Goal: Task Accomplishment & Management: Manage account settings

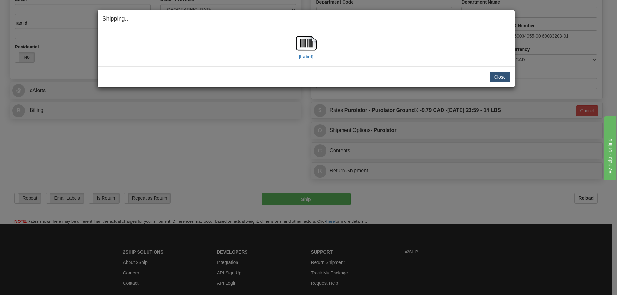
scroll to position [193, 0]
click at [502, 74] on button "Close" at bounding box center [500, 77] width 20 height 11
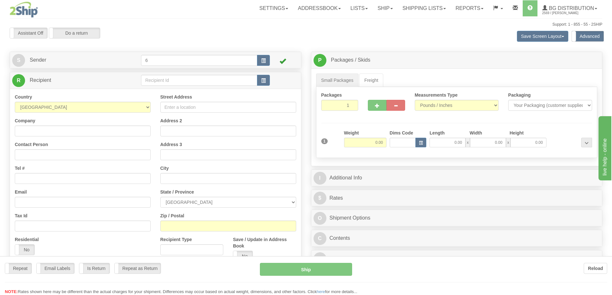
click at [161, 80] on div at bounding box center [306, 147] width 612 height 295
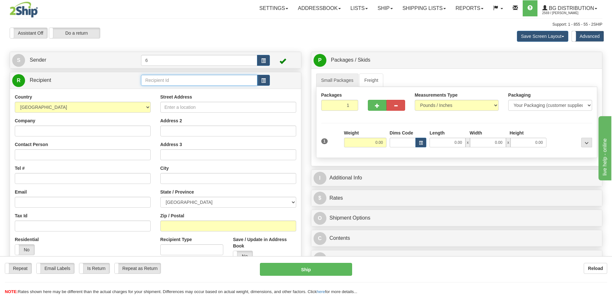
click at [161, 80] on input "text" at bounding box center [199, 80] width 116 height 11
click at [162, 80] on input "text" at bounding box center [199, 80] width 116 height 11
type input "43010"
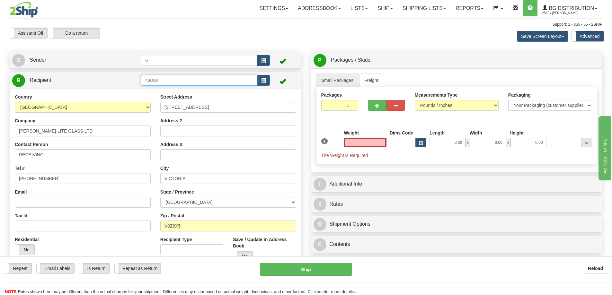
type input "0.00"
click at [175, 80] on input "43010" at bounding box center [199, 80] width 116 height 11
drag, startPoint x: 172, startPoint y: 83, endPoint x: 80, endPoint y: 88, distance: 92.3
click at [80, 87] on tr "R Recipient 43010" at bounding box center [155, 80] width 286 height 13
click at [186, 93] on div "43010 - SAANICHTON" at bounding box center [198, 91] width 110 height 7
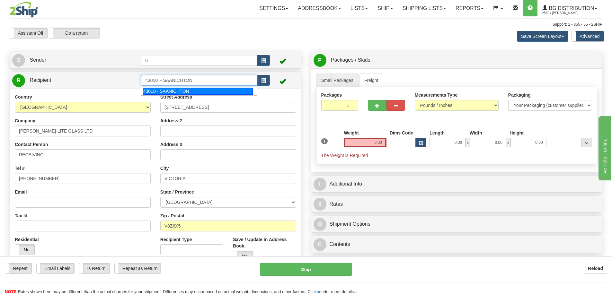
type input "43010 - SAANICHTON"
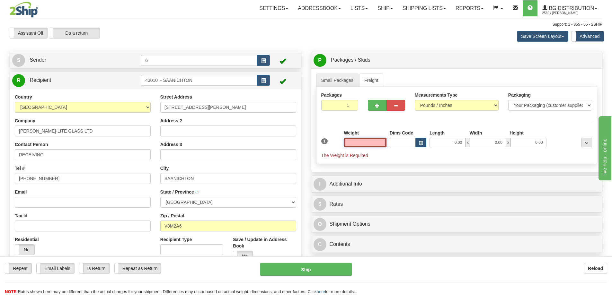
click at [373, 146] on input "text" at bounding box center [365, 143] width 42 height 10
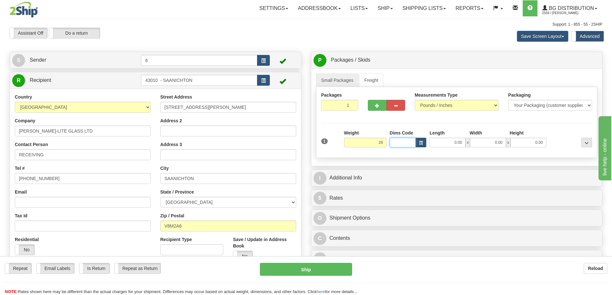
type input "26.00"
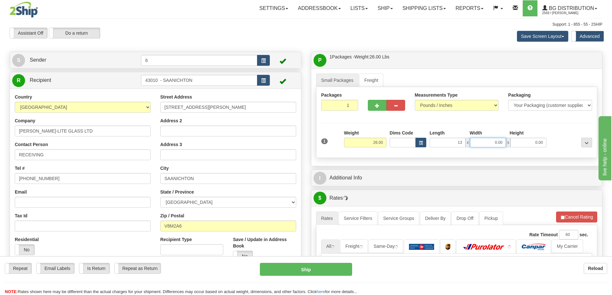
type input "13.00"
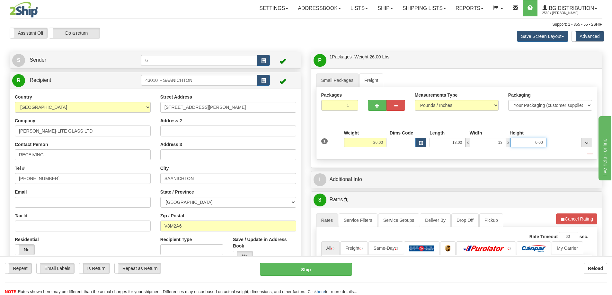
type input "13.00"
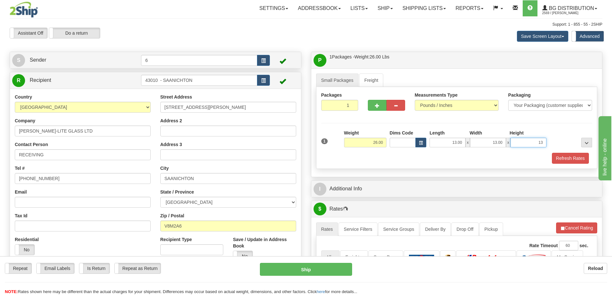
type input "13"
type input "13.00"
click at [571, 155] on button "Refresh Rates" at bounding box center [570, 158] width 37 height 11
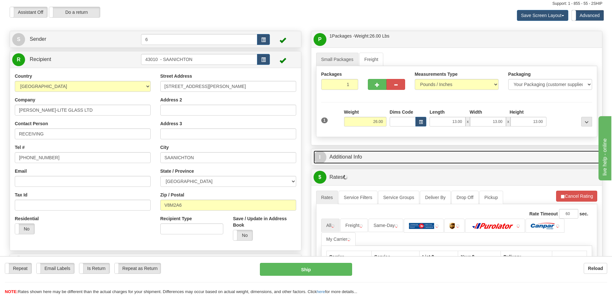
scroll to position [32, 0]
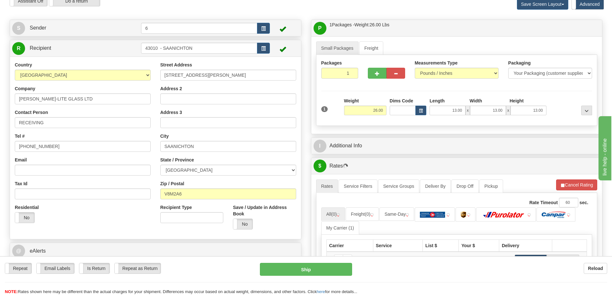
click at [502, 140] on div "I Additional Info" at bounding box center [456, 146] width 291 height 16
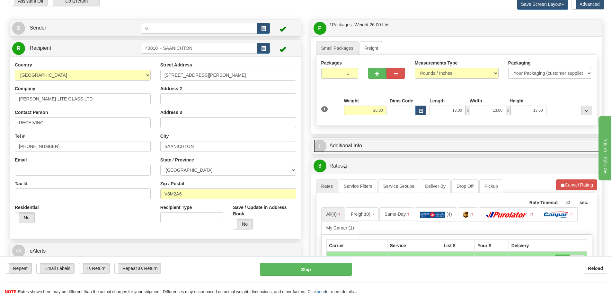
click at [510, 151] on link "I Additional Info" at bounding box center [456, 145] width 286 height 13
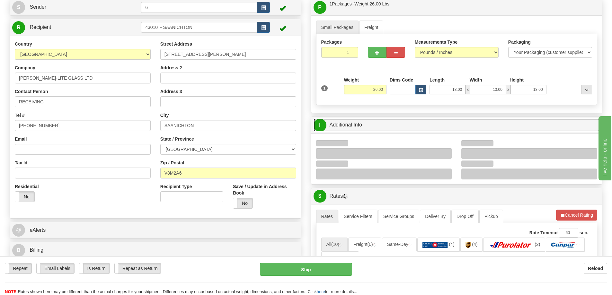
scroll to position [64, 0]
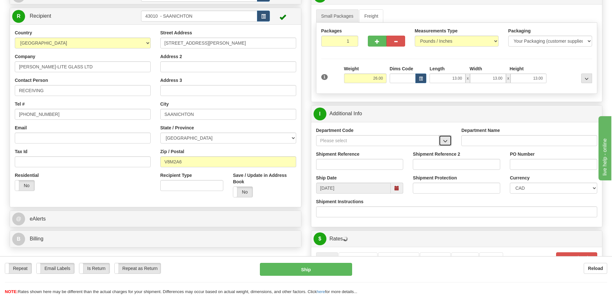
click at [447, 143] on span "button" at bounding box center [445, 141] width 4 height 4
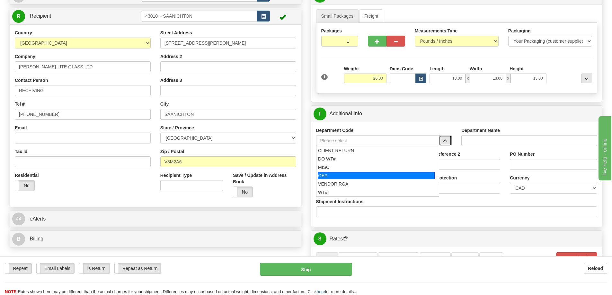
drag, startPoint x: 360, startPoint y: 177, endPoint x: 357, endPoint y: 168, distance: 9.1
click at [359, 176] on div "OE#" at bounding box center [376, 175] width 117 height 7
type input "OE#"
type input "ORDERS"
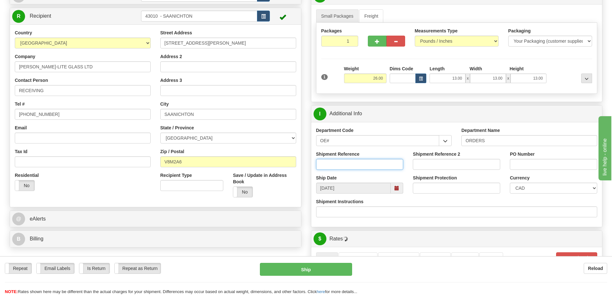
click at [356, 165] on input "Shipment Reference" at bounding box center [359, 164] width 87 height 11
type input "60030194-00"
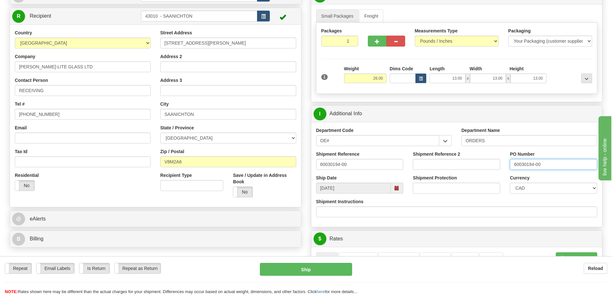
type input "60030194-00"
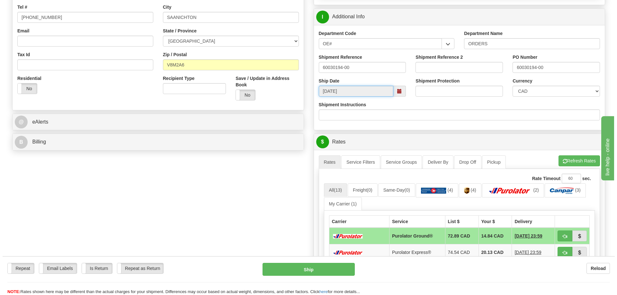
scroll to position [257, 0]
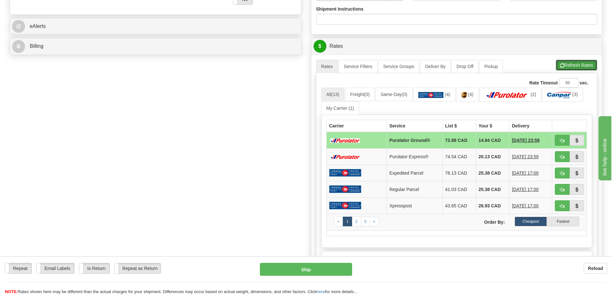
click at [578, 61] on button "Refresh Rates" at bounding box center [576, 65] width 41 height 11
click at [561, 139] on span "button" at bounding box center [562, 141] width 4 height 4
type input "260"
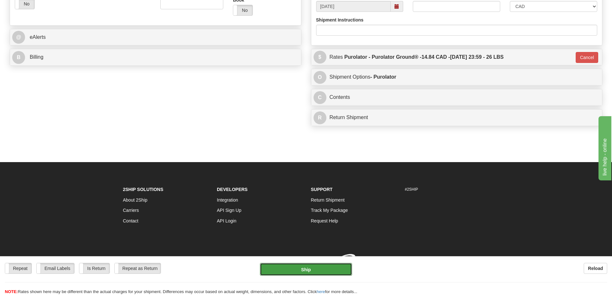
click at [293, 270] on button "Ship" at bounding box center [306, 269] width 92 height 13
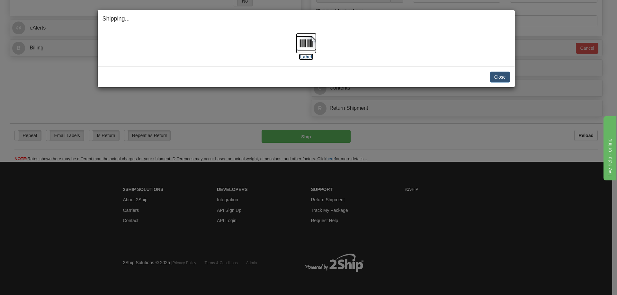
click at [306, 58] on label "[Label]" at bounding box center [306, 57] width 15 height 6
click at [503, 74] on button "Close" at bounding box center [500, 77] width 20 height 11
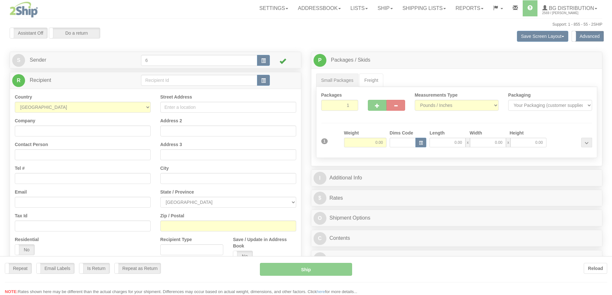
click at [199, 84] on div at bounding box center [306, 147] width 612 height 295
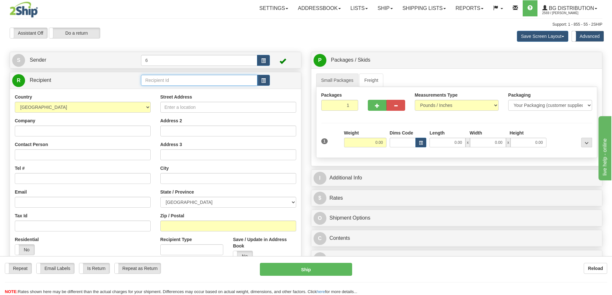
click at [167, 83] on input "text" at bounding box center [199, 80] width 116 height 11
type input "41005"
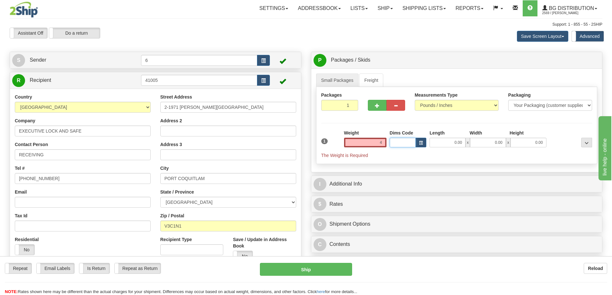
type input "4.00"
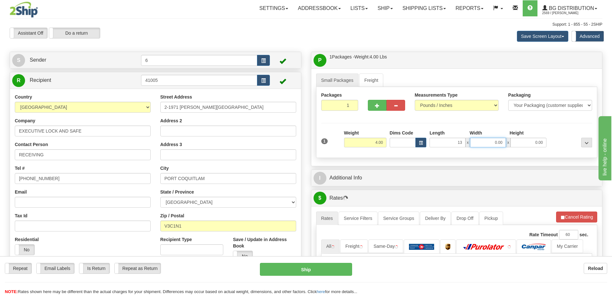
type input "13.00"
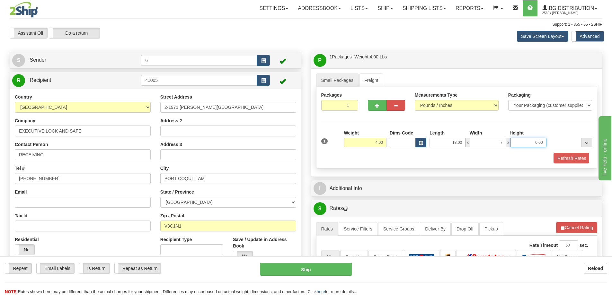
type input "7.00"
drag, startPoint x: 591, startPoint y: 158, endPoint x: 571, endPoint y: 173, distance: 25.8
click at [590, 160] on div "Refresh Rates" at bounding box center [457, 158] width 274 height 11
click at [572, 159] on button "Refresh Rates" at bounding box center [570, 158] width 37 height 11
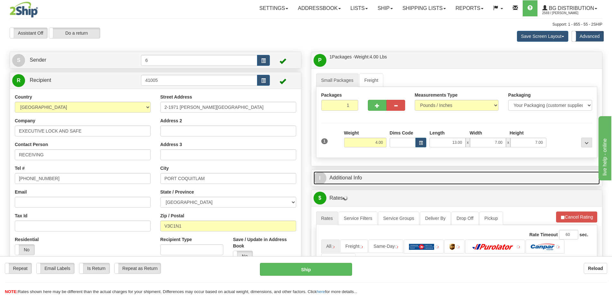
click at [555, 178] on link "I Additional Info" at bounding box center [456, 177] width 286 height 13
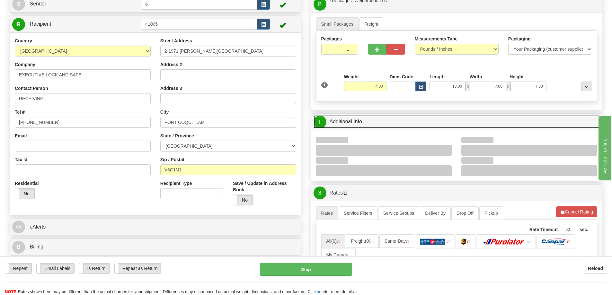
scroll to position [128, 0]
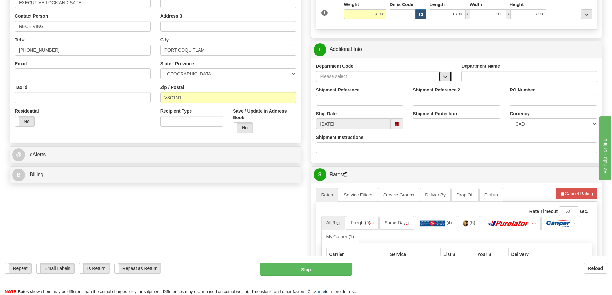
drag, startPoint x: 449, startPoint y: 77, endPoint x: 435, endPoint y: 81, distance: 14.6
click at [448, 77] on button "button" at bounding box center [445, 76] width 13 height 11
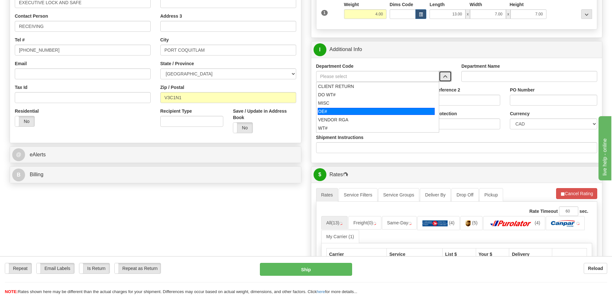
click at [341, 112] on div "OE#" at bounding box center [376, 111] width 117 height 7
type input "OE#"
type input "ORDERS"
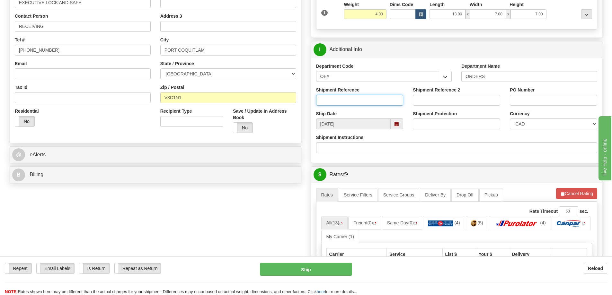
click at [343, 103] on input "Shipment Reference" at bounding box center [359, 100] width 87 height 11
type input "60031025-01"
type input "1350"
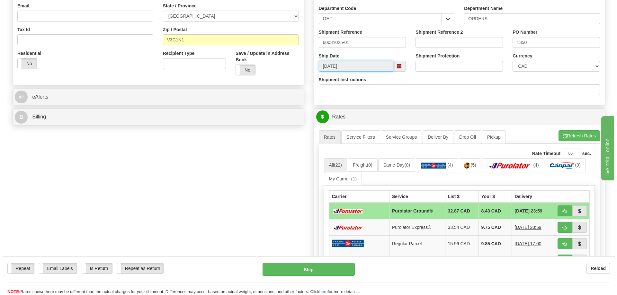
scroll to position [225, 0]
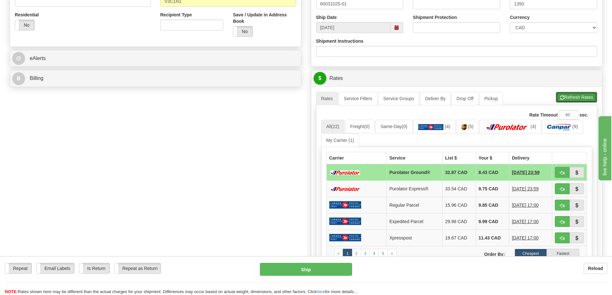
click at [572, 101] on button "Refresh Rates" at bounding box center [576, 97] width 41 height 11
click at [565, 177] on button "button" at bounding box center [562, 172] width 15 height 11
type input "260"
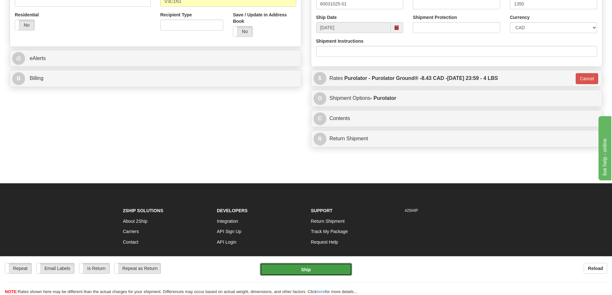
click at [325, 270] on button "Ship" at bounding box center [306, 269] width 92 height 13
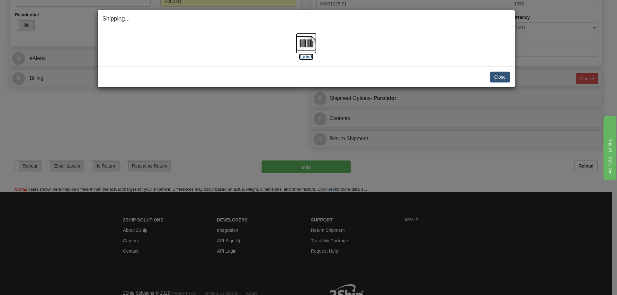
click at [302, 56] on label "[Label]" at bounding box center [306, 57] width 15 height 6
click at [499, 80] on button "Close" at bounding box center [500, 77] width 20 height 11
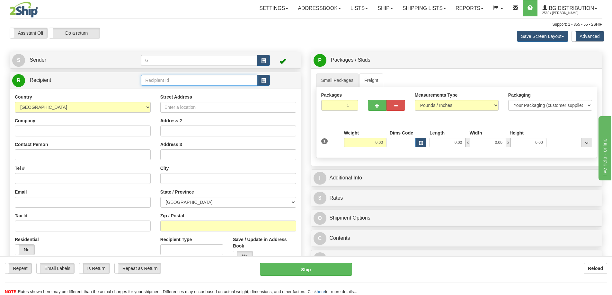
click at [206, 82] on input "text" at bounding box center [199, 80] width 116 height 11
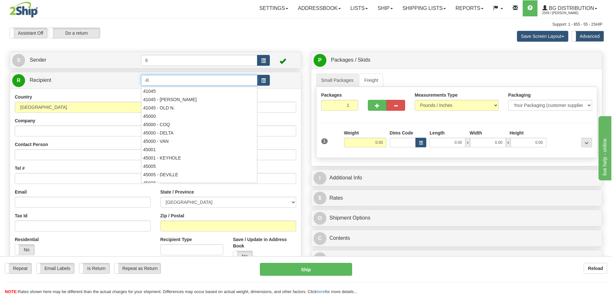
type input "4"
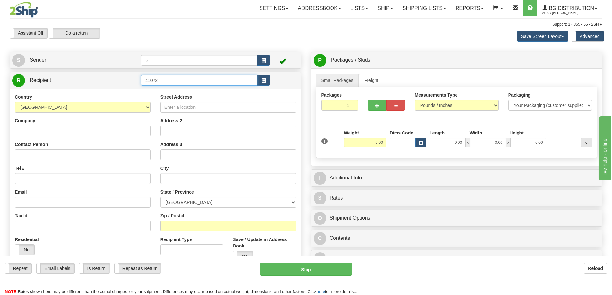
type input "41072"
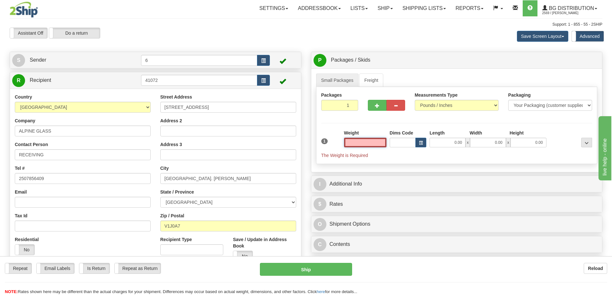
click at [358, 145] on input "text" at bounding box center [365, 143] width 42 height 10
type input "6.00"
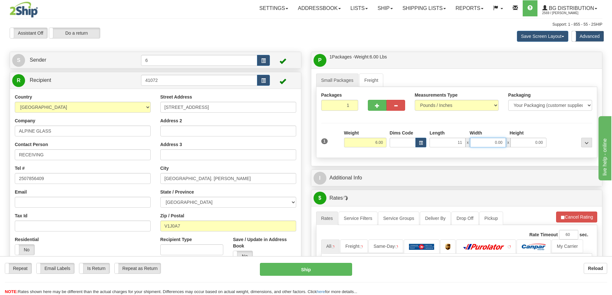
type input "11.00"
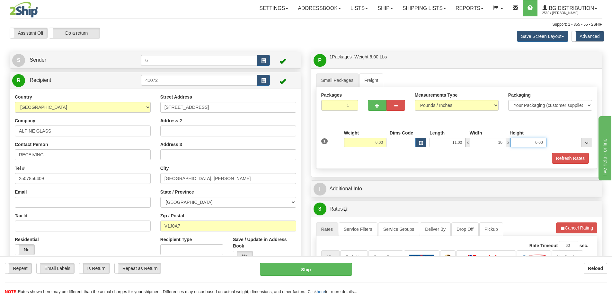
type input "10.00"
type input "7.00"
click at [376, 109] on button "button" at bounding box center [377, 105] width 19 height 11
radio input "true"
type input "2"
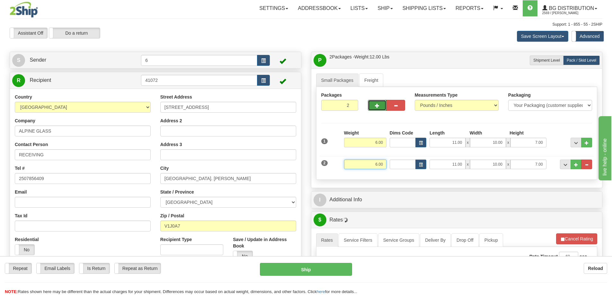
drag, startPoint x: 366, startPoint y: 164, endPoint x: 425, endPoint y: 154, distance: 59.7
click at [425, 155] on div "2 Weight 6.00 Dims Code Length Width Height" at bounding box center [457, 164] width 274 height 22
type input "25.00"
type input "40.00"
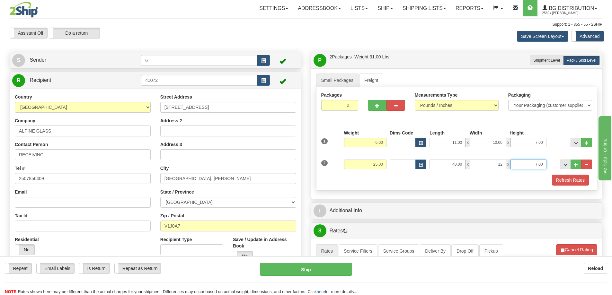
type input "12.00"
type input "13.00"
click at [576, 184] on button "Refresh Rates" at bounding box center [570, 180] width 37 height 11
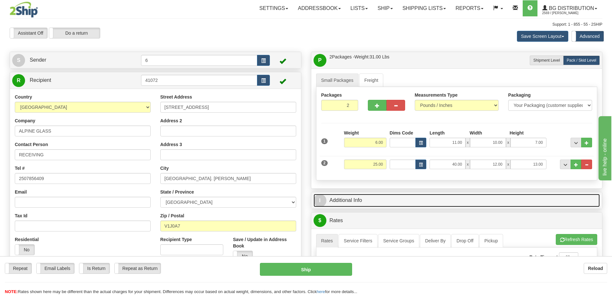
click at [559, 198] on link "I Additional Info" at bounding box center [456, 200] width 286 height 13
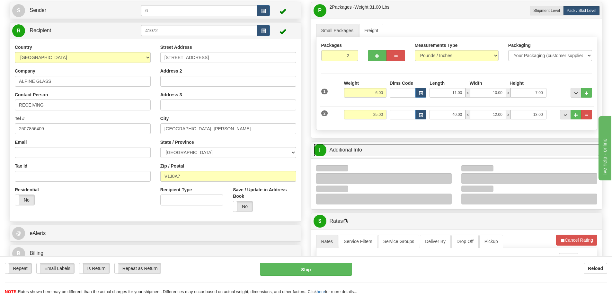
scroll to position [96, 0]
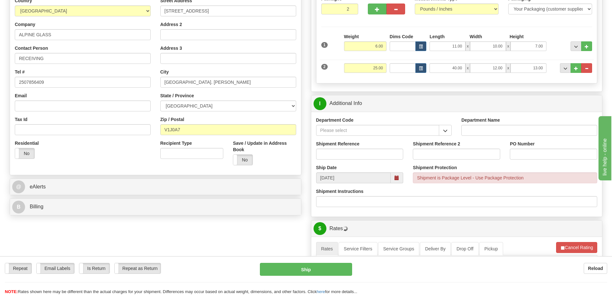
click at [452, 128] on div "Department Code" at bounding box center [383, 129] width 145 height 24
drag, startPoint x: 447, startPoint y: 130, endPoint x: 442, endPoint y: 134, distance: 6.6
click at [447, 130] on span "button" at bounding box center [445, 131] width 4 height 4
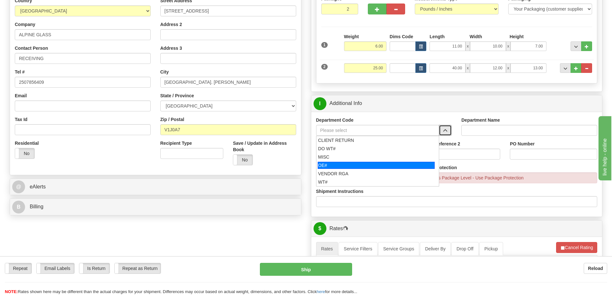
click at [344, 165] on div "OE#" at bounding box center [376, 165] width 117 height 7
type input "OE#"
type input "ORDERS"
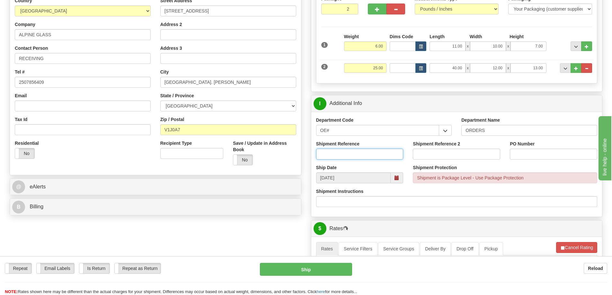
click at [345, 151] on input "Shipment Reference" at bounding box center [359, 154] width 87 height 11
type input "60034088-00 60034092-00"
click at [516, 155] on input "p99936 p99554-1" at bounding box center [553, 154] width 87 height 11
click at [530, 156] on input "99936 p99554-1" at bounding box center [553, 154] width 87 height 11
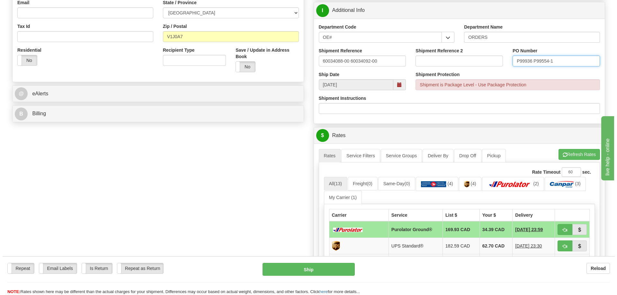
scroll to position [193, 0]
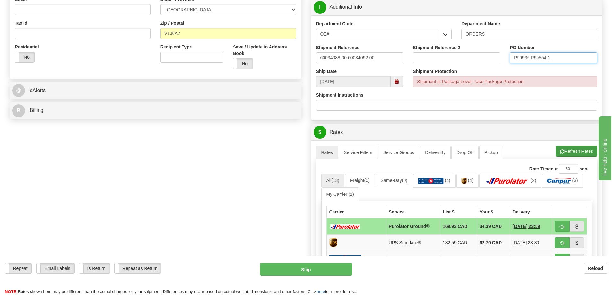
type input "P99936 P99554-1"
click at [570, 153] on button "Refresh Rates" at bounding box center [576, 151] width 41 height 11
click at [561, 228] on span "button" at bounding box center [562, 227] width 4 height 4
type input "260"
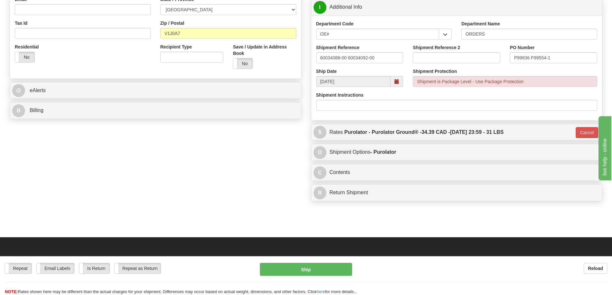
click at [307, 262] on div "Repeat Repeat Email Labels Email Labels Edit Is Return Is Return Repeat as Retu…" at bounding box center [306, 275] width 612 height 39
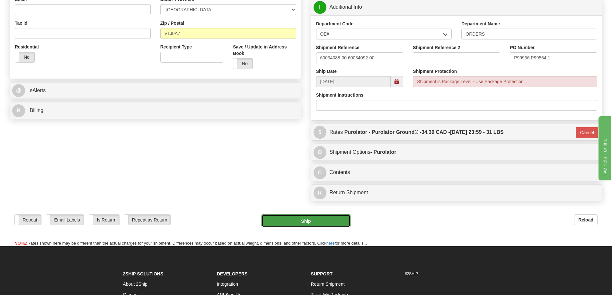
click at [308, 221] on button "Ship" at bounding box center [305, 220] width 89 height 13
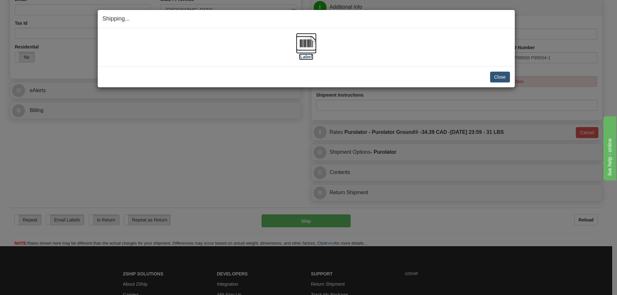
click at [306, 57] on label "[Label]" at bounding box center [306, 57] width 15 height 6
click at [511, 71] on div "Close Cancel Cancel Shipment and Quit Pickup Quit Pickup ONLY" at bounding box center [306, 76] width 417 height 21
click at [505, 75] on button "Close" at bounding box center [500, 77] width 20 height 11
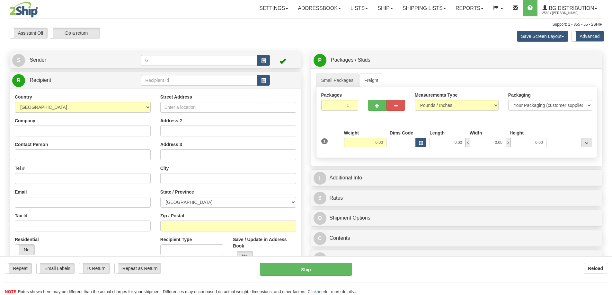
click at [159, 80] on div at bounding box center [306, 147] width 612 height 295
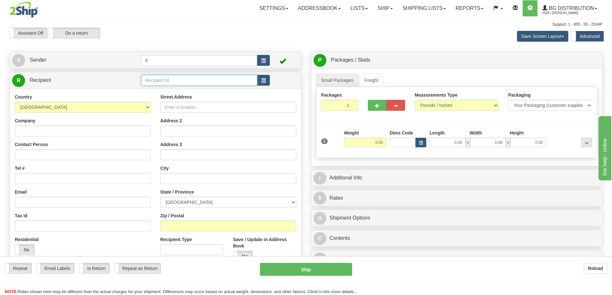
click at [159, 80] on input "text" at bounding box center [199, 80] width 116 height 11
type input "45017"
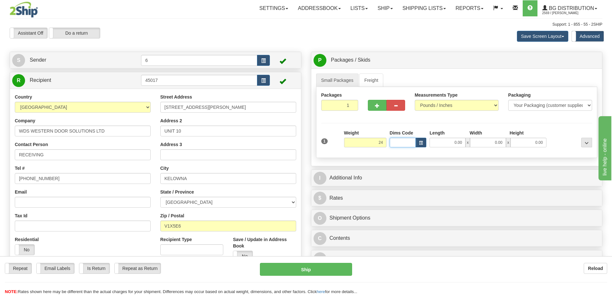
type input "24.00"
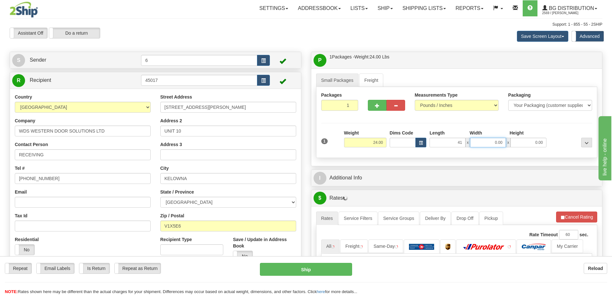
type input "41.00"
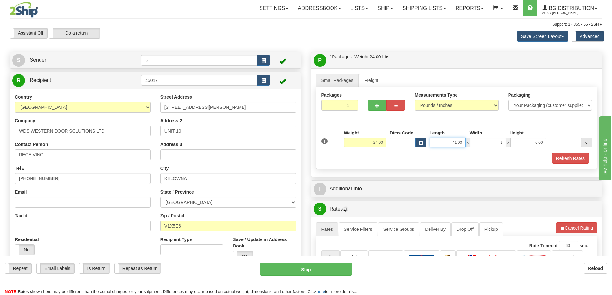
type input "1.00"
type input "51.00"
type input "12.00"
type input "9.00"
drag, startPoint x: 580, startPoint y: 157, endPoint x: 576, endPoint y: 167, distance: 11.2
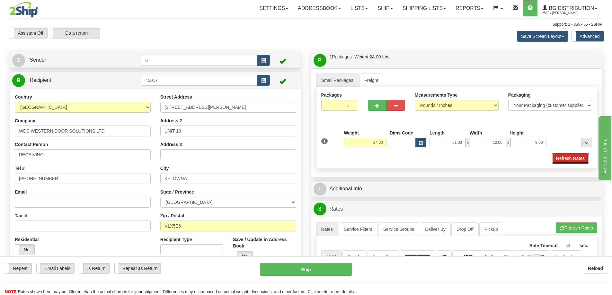
click at [580, 157] on button "Refresh Rates" at bounding box center [570, 158] width 37 height 11
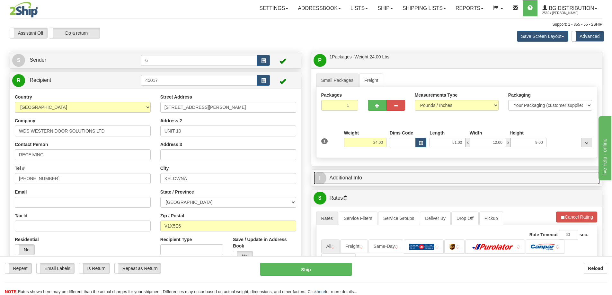
click at [564, 181] on link "I Additional Info" at bounding box center [456, 177] width 286 height 13
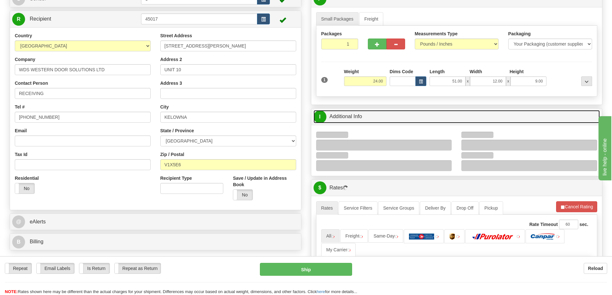
scroll to position [96, 0]
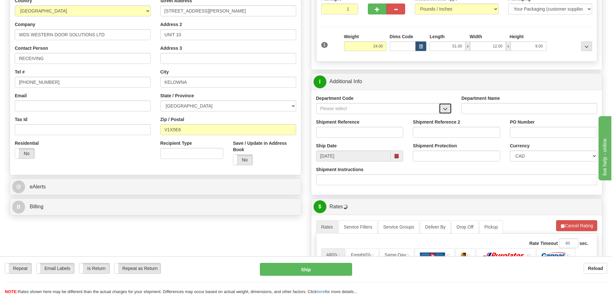
click at [447, 111] on span "button" at bounding box center [445, 109] width 4 height 4
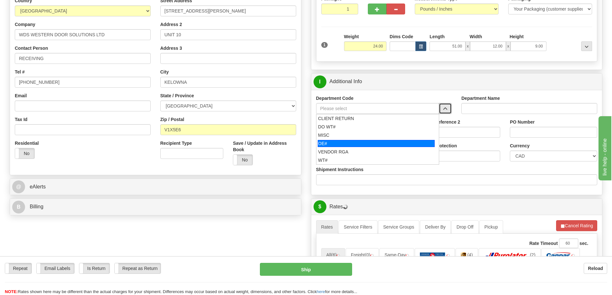
click at [342, 144] on div "OE#" at bounding box center [376, 143] width 117 height 7
type input "OE#"
type input "ORDERS"
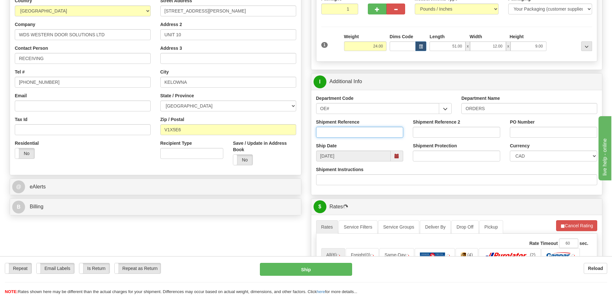
click at [342, 136] on input "Shipment Reference" at bounding box center [359, 132] width 87 height 11
type input "60031545-00"
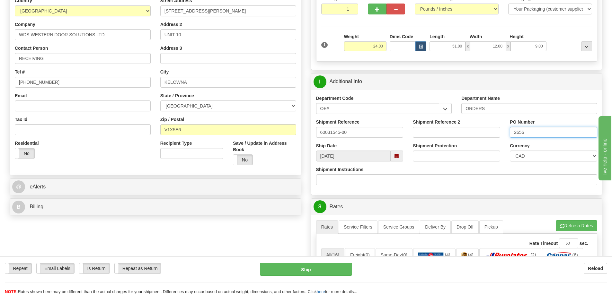
type input "2656"
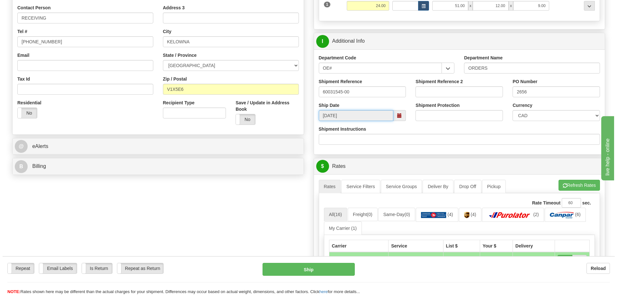
scroll to position [161, 0]
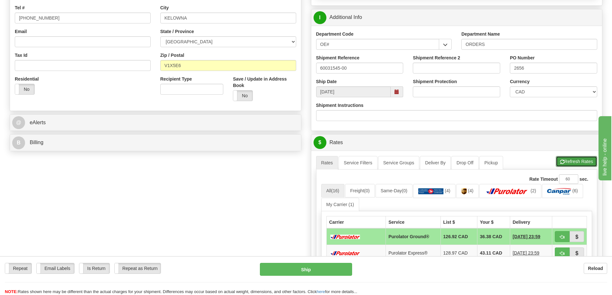
click at [574, 164] on button "Refresh Rates" at bounding box center [576, 161] width 41 height 11
click at [582, 238] on button "button" at bounding box center [576, 236] width 15 height 11
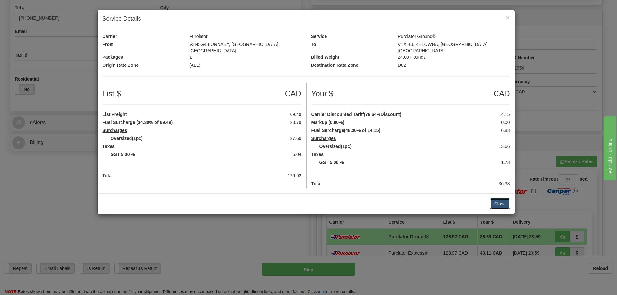
drag, startPoint x: 504, startPoint y: 198, endPoint x: 516, endPoint y: 206, distance: 15.1
click at [503, 198] on button "Close" at bounding box center [500, 203] width 20 height 11
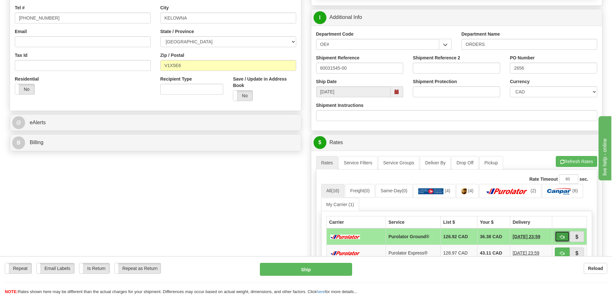
drag, startPoint x: 564, startPoint y: 234, endPoint x: 559, endPoint y: 238, distance: 6.5
click at [564, 234] on button "button" at bounding box center [562, 236] width 15 height 11
type input "260"
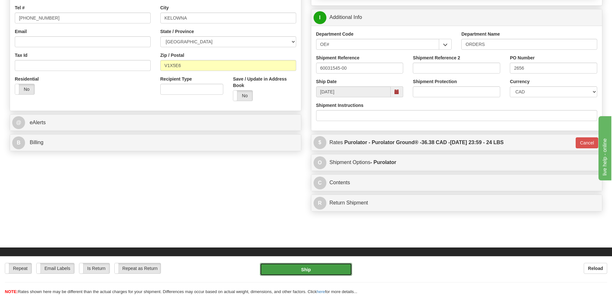
click at [328, 269] on button "Ship" at bounding box center [306, 269] width 92 height 13
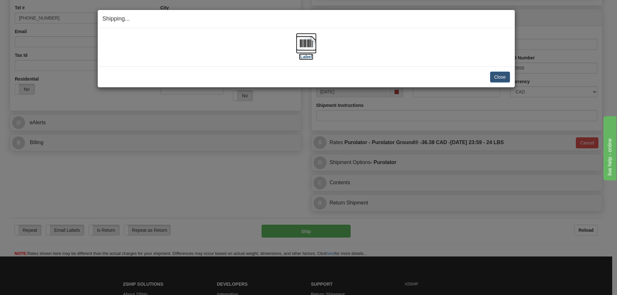
click at [305, 57] on label "[Label]" at bounding box center [306, 57] width 15 height 6
click at [498, 77] on button "Close" at bounding box center [500, 77] width 20 height 11
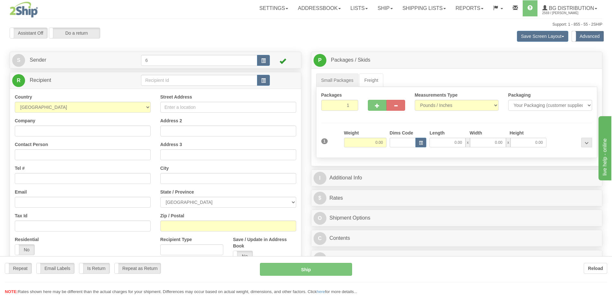
click at [170, 81] on div "Toggle navigation Settings Shipping Preferences Fields Preferences New" at bounding box center [306, 186] width 612 height 372
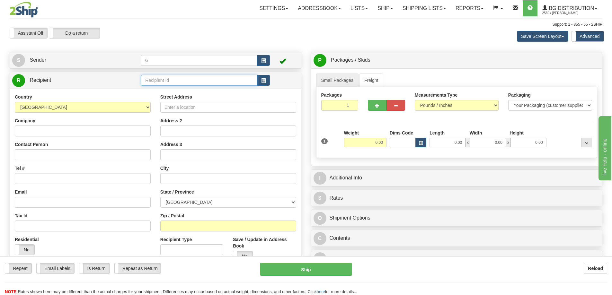
click at [170, 81] on input "text" at bounding box center [199, 80] width 116 height 11
type input "44008"
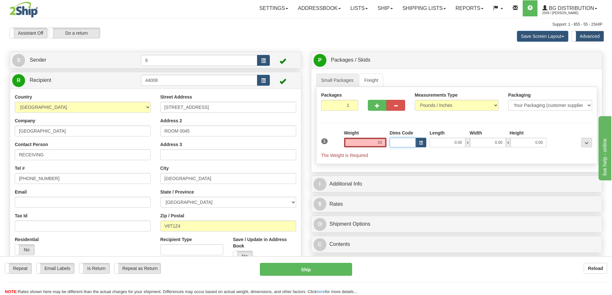
type input "20.00"
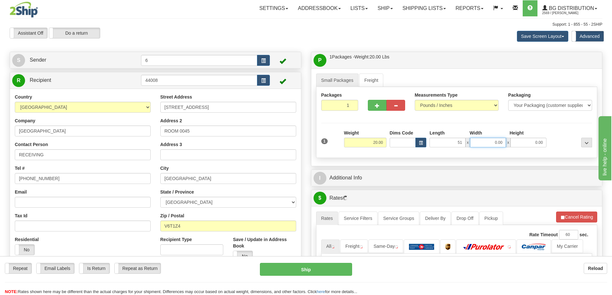
type input "51.00"
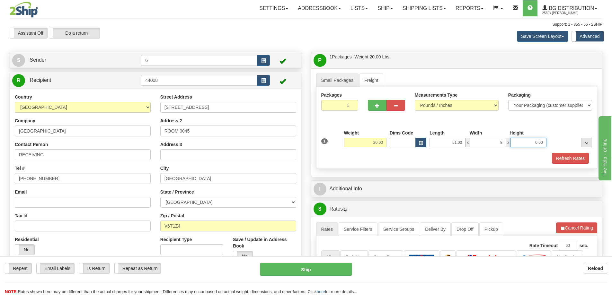
type input "8.00"
type input "6.00"
click at [380, 108] on button "button" at bounding box center [377, 105] width 19 height 11
radio input "true"
type input "2"
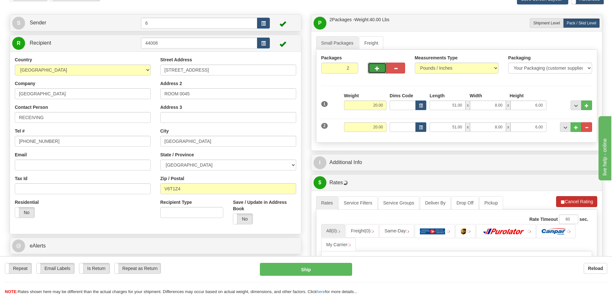
scroll to position [64, 0]
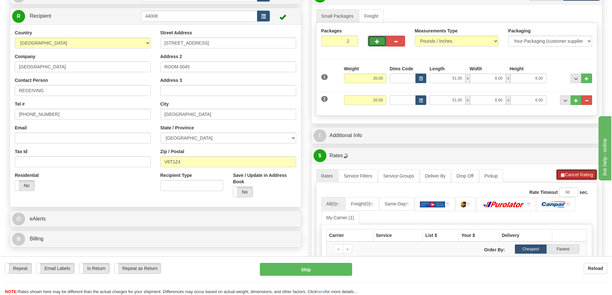
click at [560, 177] on span "button" at bounding box center [562, 175] width 4 height 4
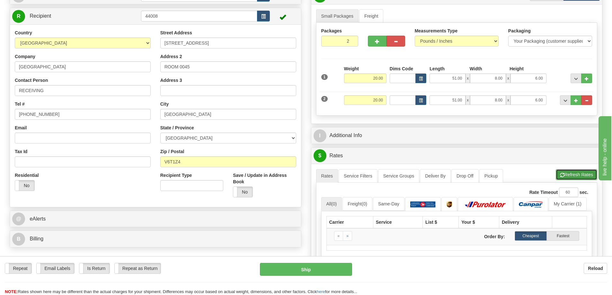
click at [571, 176] on button "Refresh Rates" at bounding box center [576, 174] width 41 height 11
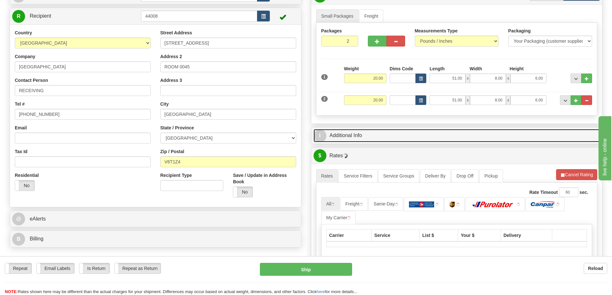
click at [443, 133] on link "I Additional Info" at bounding box center [456, 135] width 286 height 13
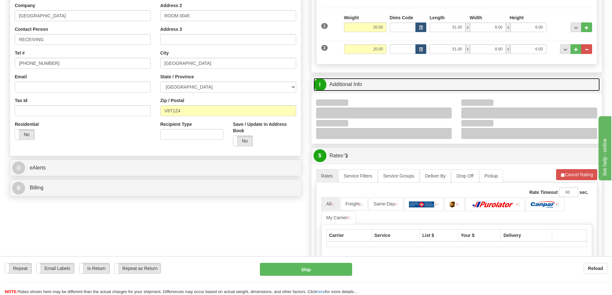
scroll to position [161, 0]
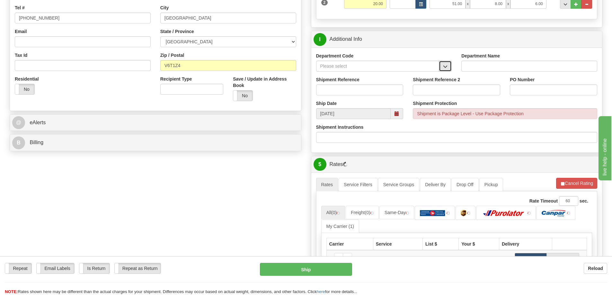
click at [445, 68] on span "button" at bounding box center [445, 67] width 4 height 4
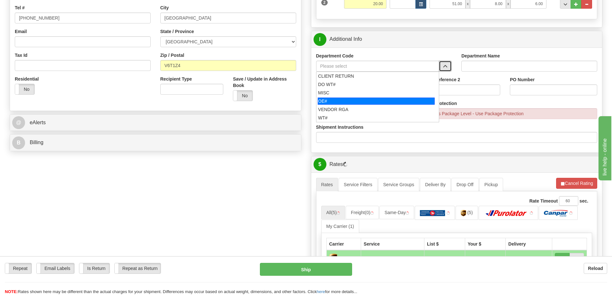
drag, startPoint x: 349, startPoint y: 101, endPoint x: 347, endPoint y: 92, distance: 10.2
click at [349, 101] on div "OE#" at bounding box center [376, 101] width 117 height 7
type input "OE#"
type input "ORDERS"
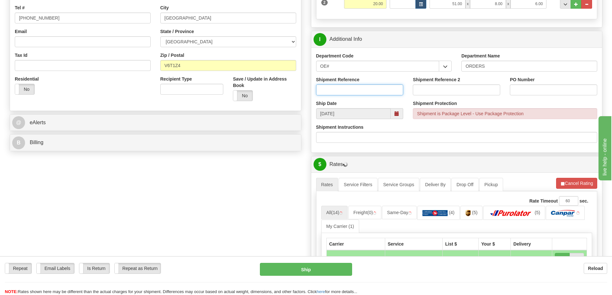
click at [347, 91] on input "Shipment Reference" at bounding box center [359, 89] width 87 height 11
type input "60033857-00"
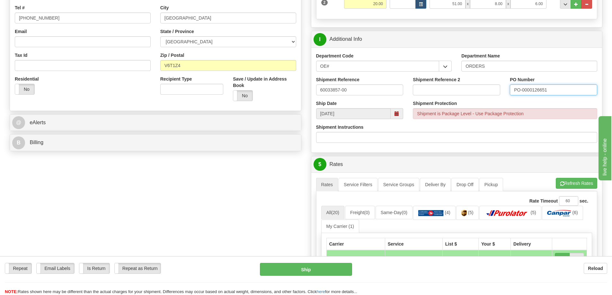
type input "PO-0000126651"
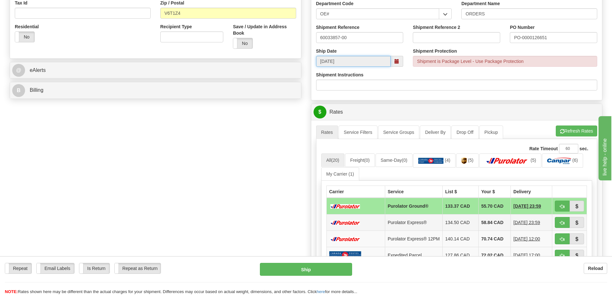
scroll to position [321, 0]
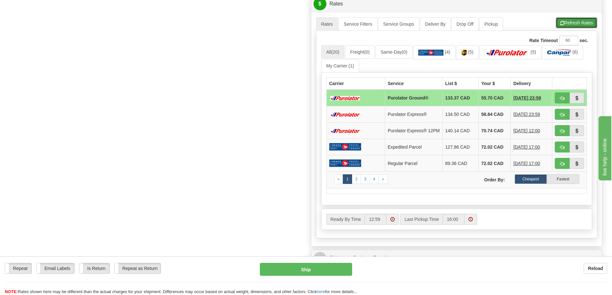
click at [577, 22] on button "Refresh Rates" at bounding box center [576, 22] width 41 height 11
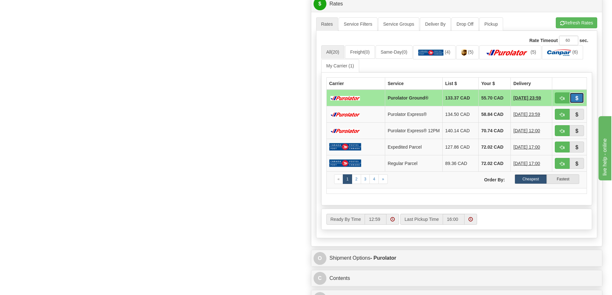
click at [580, 101] on button "button" at bounding box center [576, 97] width 15 height 11
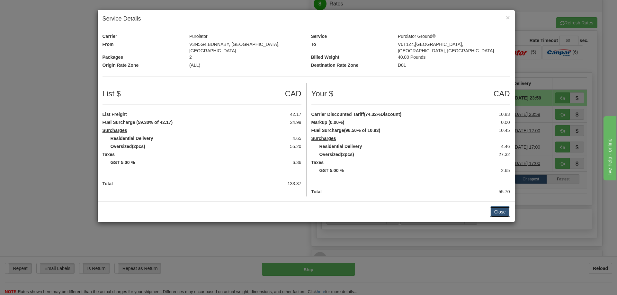
click at [505, 211] on button "Close" at bounding box center [500, 211] width 20 height 11
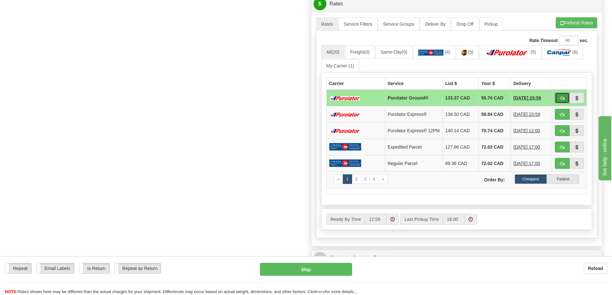
click at [563, 96] on button "button" at bounding box center [562, 97] width 15 height 11
type input "260"
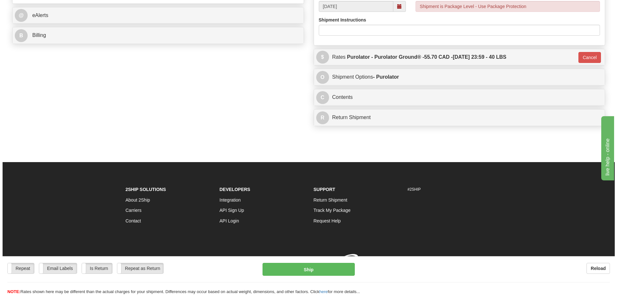
scroll to position [297, 0]
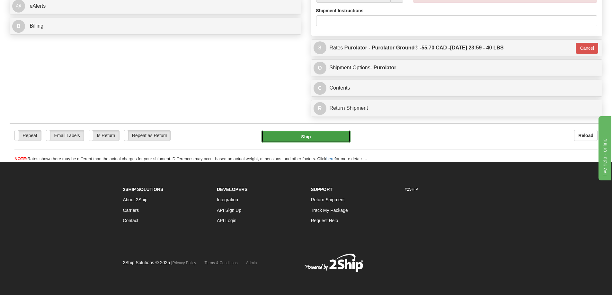
click at [303, 130] on button "Ship" at bounding box center [305, 136] width 89 height 13
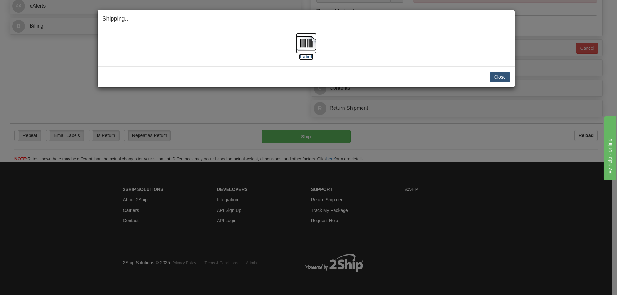
click at [311, 57] on label "[Label]" at bounding box center [306, 57] width 15 height 6
click at [501, 75] on button "Close" at bounding box center [500, 77] width 20 height 11
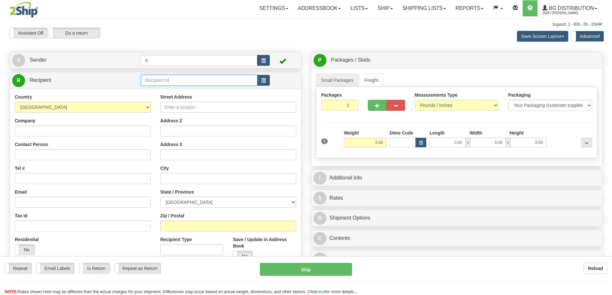
click at [154, 84] on input "text" at bounding box center [199, 80] width 116 height 11
click at [153, 83] on input "text" at bounding box center [199, 80] width 116 height 11
type input "41022"
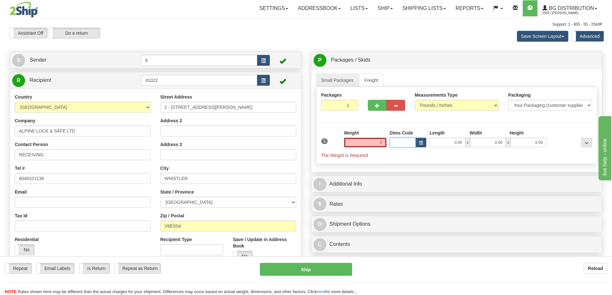
type input "3.00"
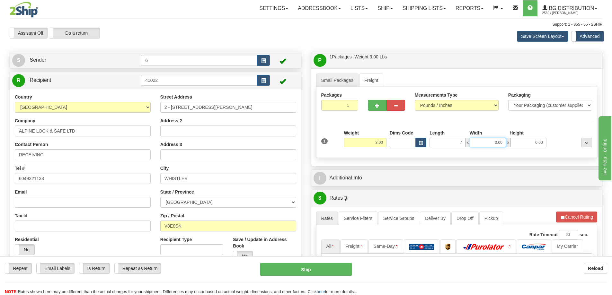
type input "7.00"
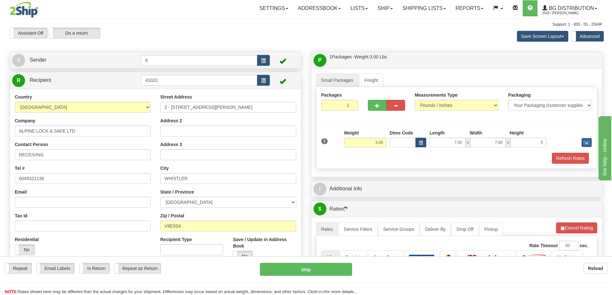
type input "5.00"
click at [572, 155] on button "Refresh Rates" at bounding box center [570, 158] width 37 height 11
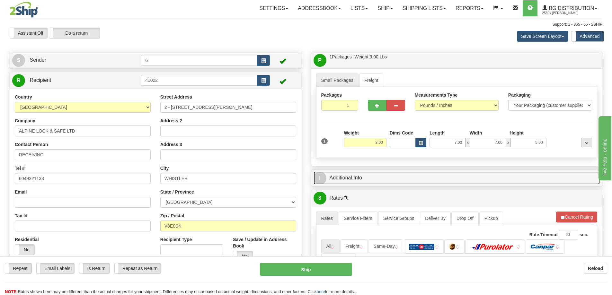
click at [541, 177] on link "I Additional Info" at bounding box center [456, 177] width 286 height 13
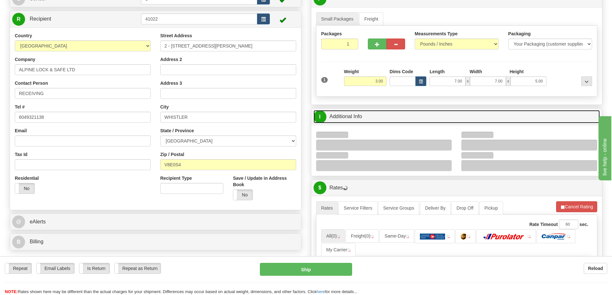
scroll to position [64, 0]
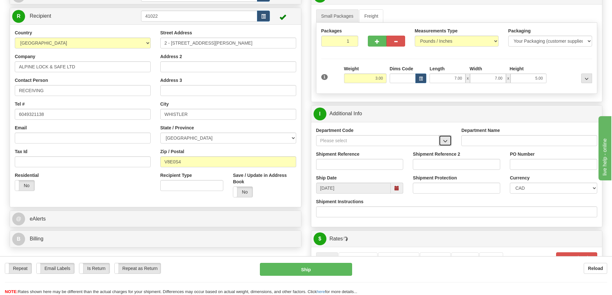
click at [449, 144] on button "button" at bounding box center [445, 140] width 13 height 11
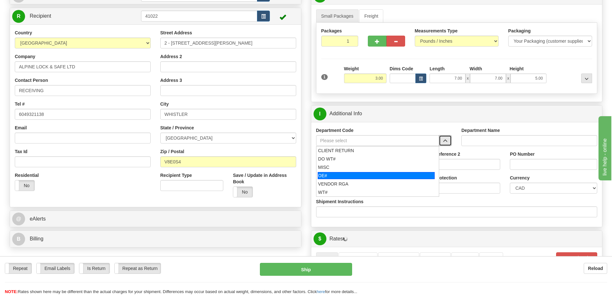
drag, startPoint x: 343, startPoint y: 175, endPoint x: 341, endPoint y: 162, distance: 13.5
click at [342, 175] on div "OE#" at bounding box center [376, 175] width 117 height 7
type input "OE#"
type input "ORDERS"
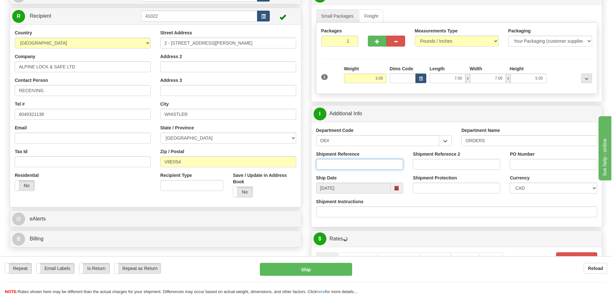
click at [341, 162] on input "Shipment Reference" at bounding box center [359, 164] width 87 height 11
type input "60034083-00"
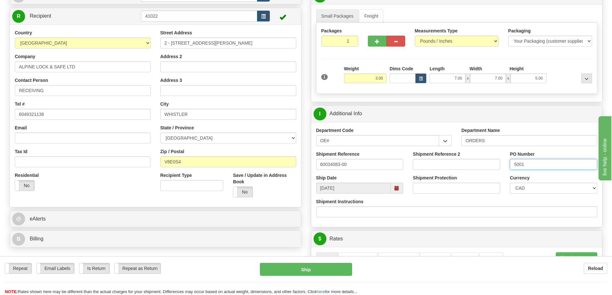
type input "5001"
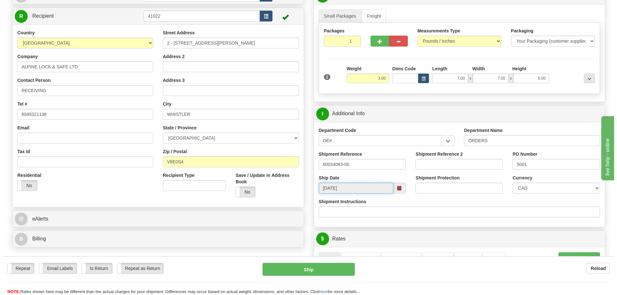
scroll to position [257, 0]
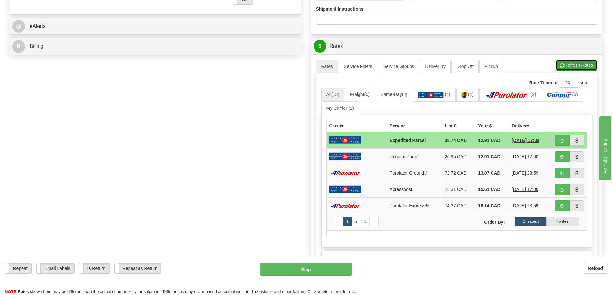
click at [584, 65] on button "Refresh Rates" at bounding box center [576, 65] width 41 height 11
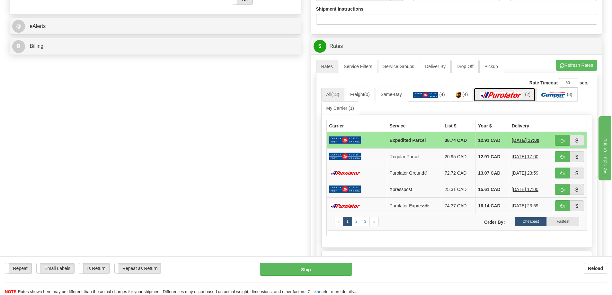
click at [523, 89] on link "(2)" at bounding box center [504, 95] width 62 height 14
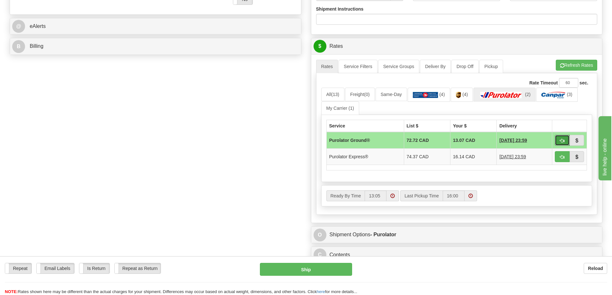
click at [560, 143] on span "button" at bounding box center [562, 141] width 4 height 4
type input "260"
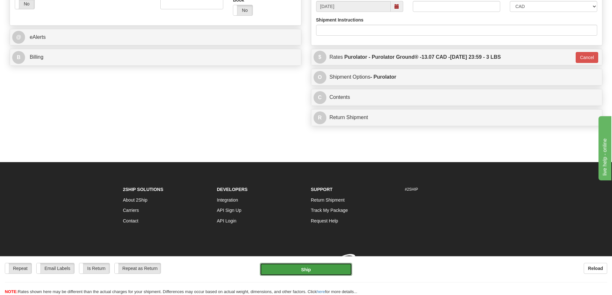
click at [298, 267] on button "Ship" at bounding box center [306, 269] width 92 height 13
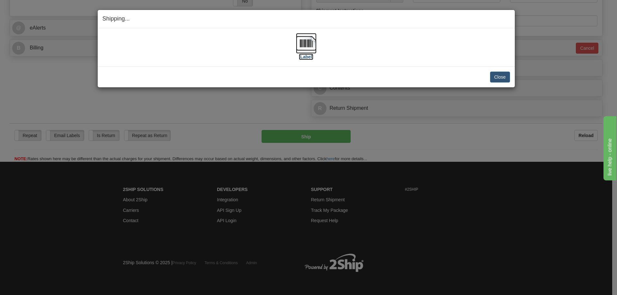
click at [307, 54] on label "[Label]" at bounding box center [306, 57] width 15 height 6
click at [500, 77] on button "Close" at bounding box center [500, 77] width 20 height 11
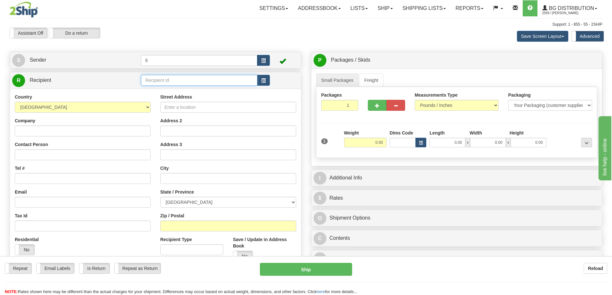
click at [191, 85] on input "text" at bounding box center [199, 80] width 116 height 11
type input "1"
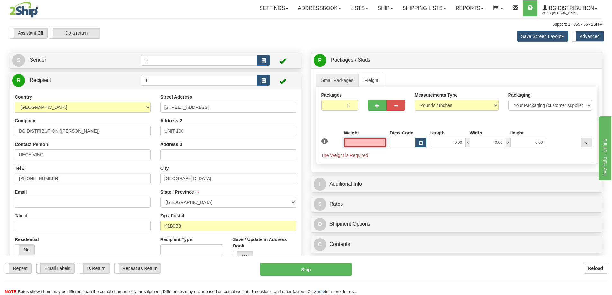
click at [361, 144] on input "text" at bounding box center [365, 143] width 42 height 10
type input "3.00"
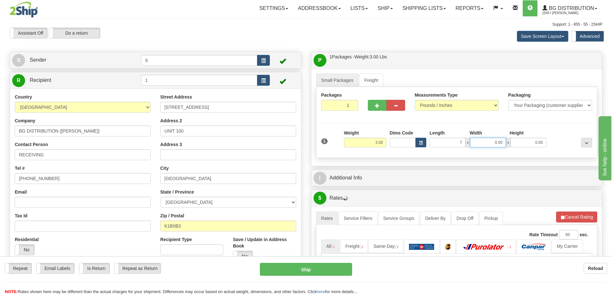
type input "7.00"
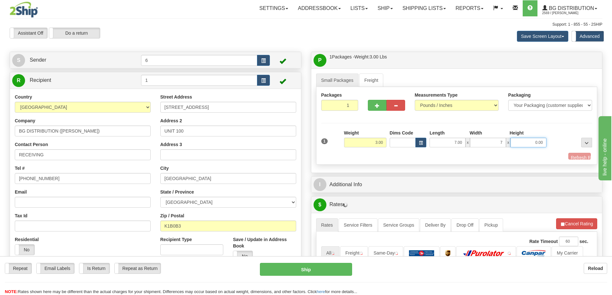
type input "7.00"
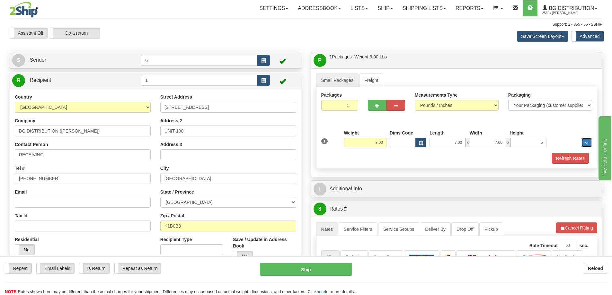
type input "5.00"
click at [569, 163] on button "Refresh Rates" at bounding box center [570, 158] width 37 height 11
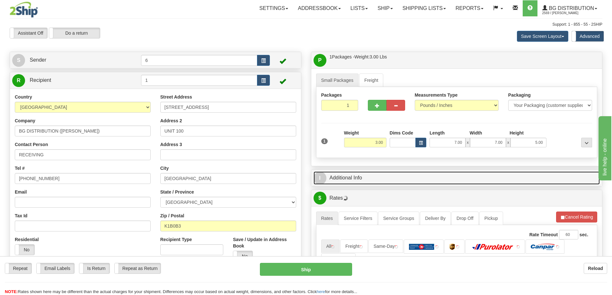
click at [551, 184] on link "I Additional Info" at bounding box center [456, 177] width 286 height 13
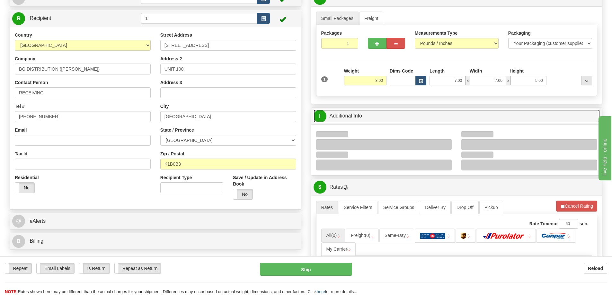
scroll to position [96, 0]
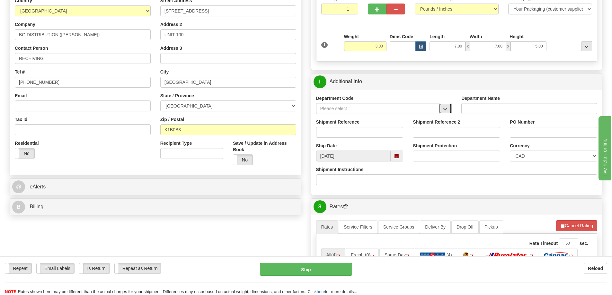
click at [443, 108] on span "button" at bounding box center [445, 109] width 4 height 4
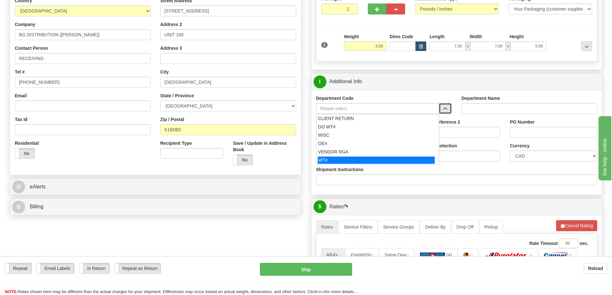
click at [324, 160] on div "WT#" at bounding box center [376, 160] width 117 height 7
type input "WT#"
type input "WAREHOUSE TRANSFERS"
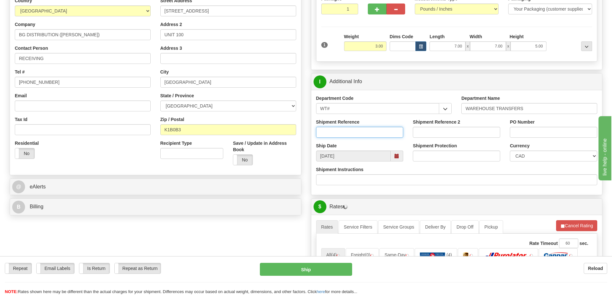
click at [328, 136] on input "Shipment Reference" at bounding box center [359, 132] width 87 height 11
type input "167946-00"
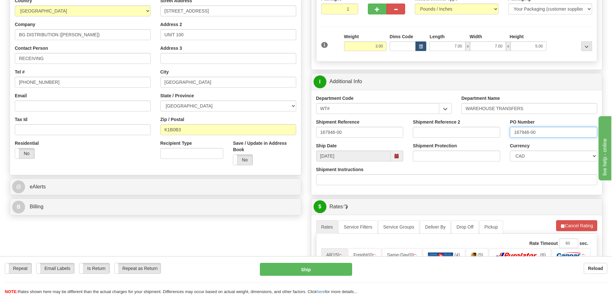
type input "167946-00"
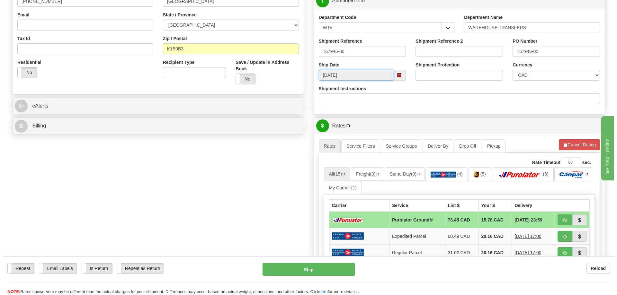
scroll to position [225, 0]
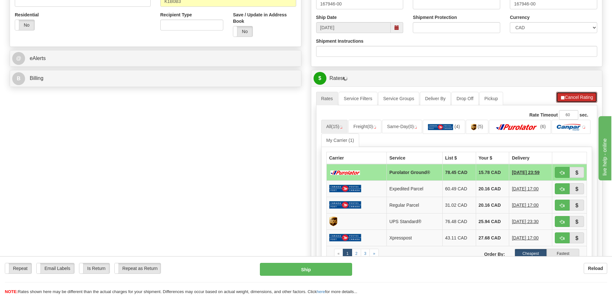
drag, startPoint x: 580, startPoint y: 93, endPoint x: 580, endPoint y: 98, distance: 4.8
click at [580, 94] on button "Cancel Rating" at bounding box center [576, 97] width 41 height 11
click at [579, 101] on button "Refresh Rates" at bounding box center [576, 97] width 41 height 11
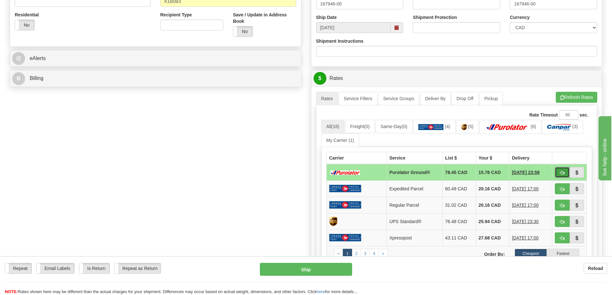
click at [563, 174] on span "button" at bounding box center [562, 173] width 4 height 4
type input "260"
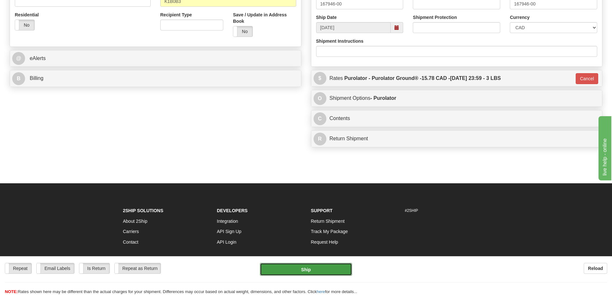
click at [323, 272] on button "Ship" at bounding box center [306, 269] width 92 height 13
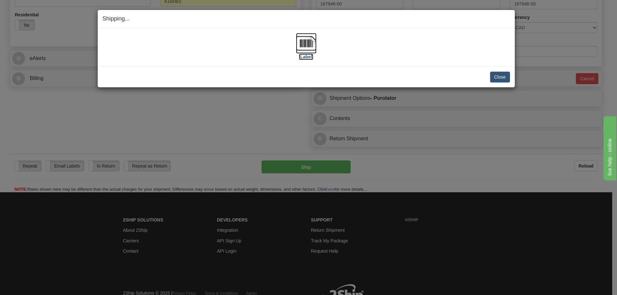
click at [308, 54] on label "[Label]" at bounding box center [306, 57] width 15 height 6
click at [303, 58] on label "[Label]" at bounding box center [306, 57] width 15 height 6
click at [499, 77] on button "Close" at bounding box center [500, 77] width 20 height 11
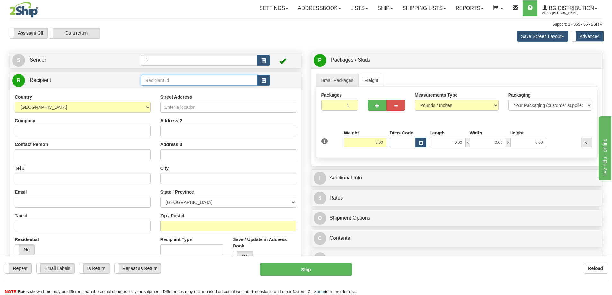
click at [159, 80] on input "text" at bounding box center [199, 80] width 116 height 11
type input "7"
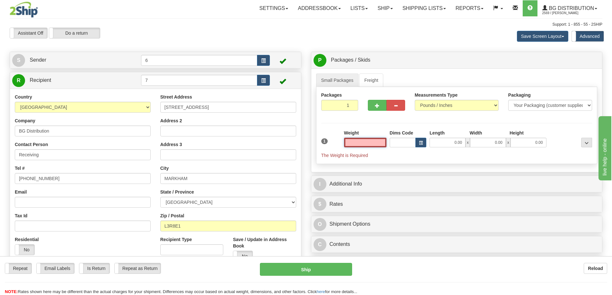
click at [370, 140] on input "text" at bounding box center [365, 143] width 42 height 10
type input "2.00"
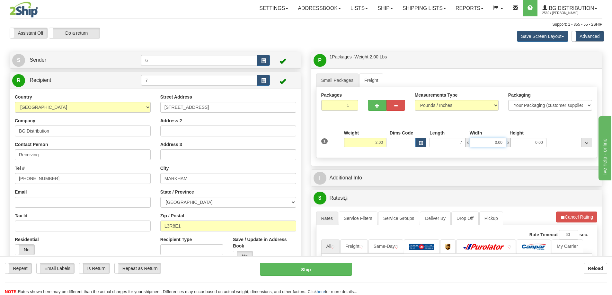
type input "7.00"
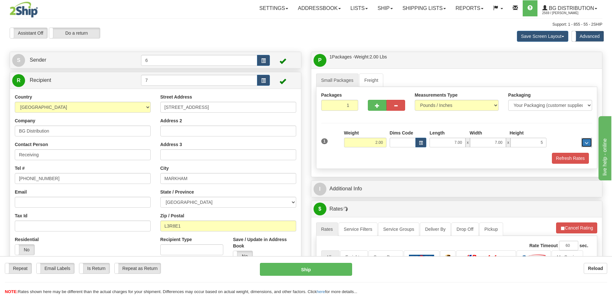
type input "5.00"
click at [575, 158] on button "Refresh Rates" at bounding box center [570, 158] width 37 height 11
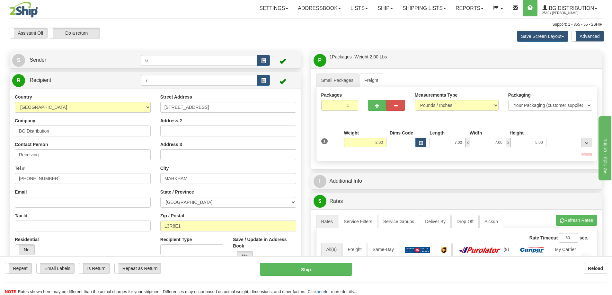
click at [548, 193] on div "$ Rates Cancel" at bounding box center [456, 201] width 291 height 16
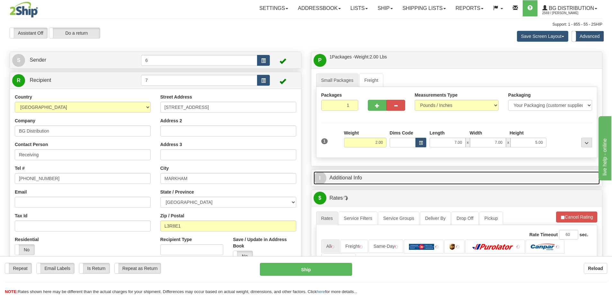
click at [538, 184] on link "I Additional Info" at bounding box center [456, 177] width 286 height 13
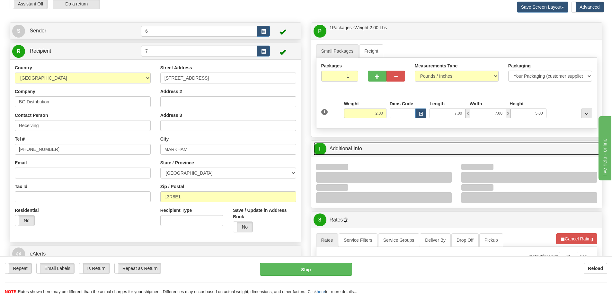
scroll to position [96, 0]
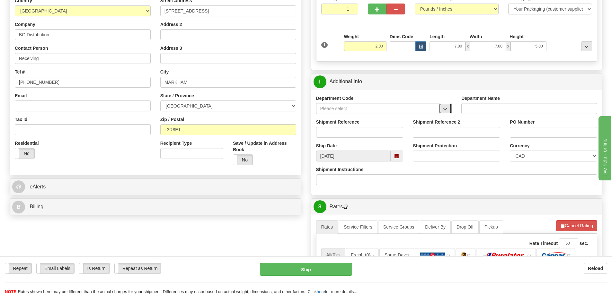
drag, startPoint x: 446, startPoint y: 112, endPoint x: 438, endPoint y: 111, distance: 8.1
click at [447, 108] on button "button" at bounding box center [445, 108] width 13 height 11
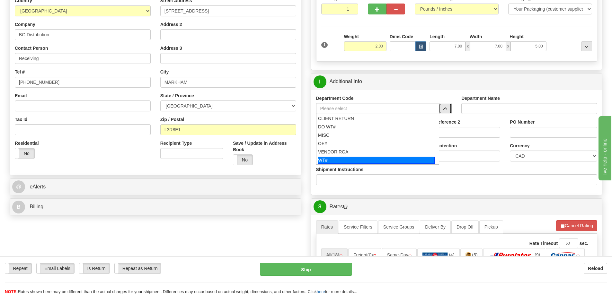
drag, startPoint x: 329, startPoint y: 160, endPoint x: 327, endPoint y: 151, distance: 9.5
click at [329, 160] on div "WT#" at bounding box center [376, 160] width 117 height 7
type input "WT#"
type input "WAREHOUSE TRANSFERS"
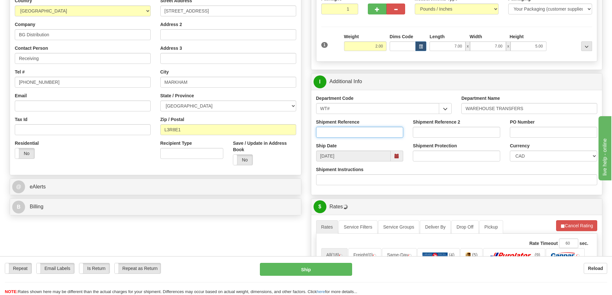
click at [330, 132] on input "Shipment Reference" at bounding box center [359, 132] width 87 height 11
type input "167947-00"
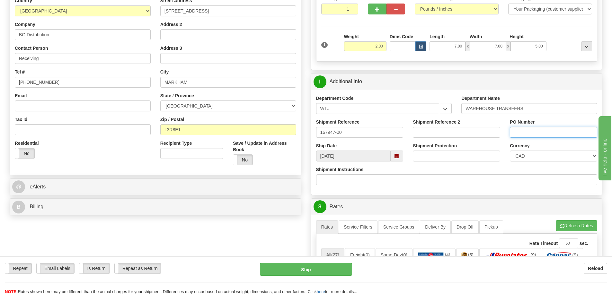
paste input "167947-00"
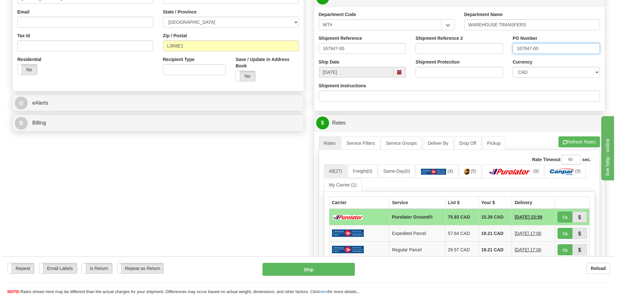
scroll to position [225, 0]
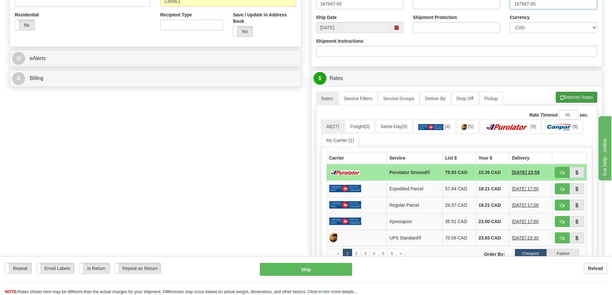
type input "167947-00"
click at [569, 101] on button "Refresh Rates" at bounding box center [576, 97] width 41 height 11
click at [556, 175] on button "button" at bounding box center [562, 172] width 15 height 11
type input "260"
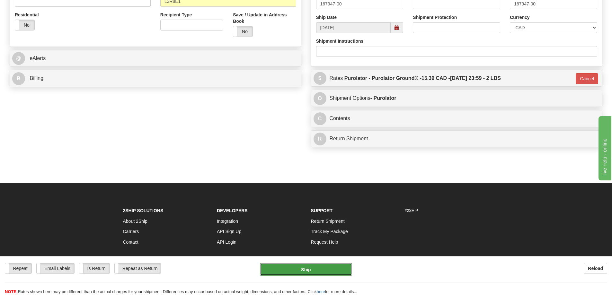
click at [315, 269] on button "Ship" at bounding box center [306, 269] width 92 height 13
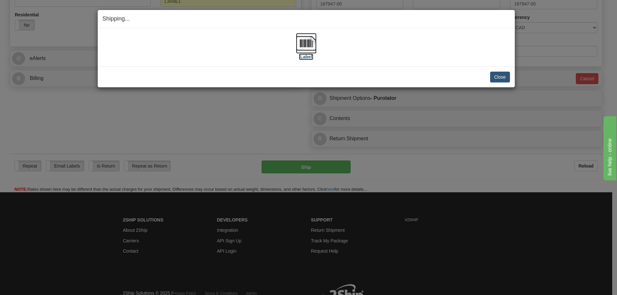
click at [311, 54] on label "[Label]" at bounding box center [306, 57] width 15 height 6
click at [505, 75] on button "Close" at bounding box center [500, 77] width 20 height 11
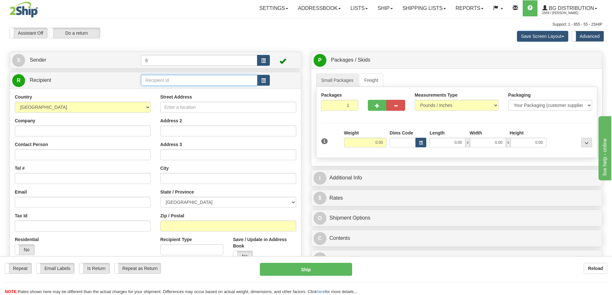
click at [170, 82] on input "text" at bounding box center [199, 80] width 116 height 11
type input "6"
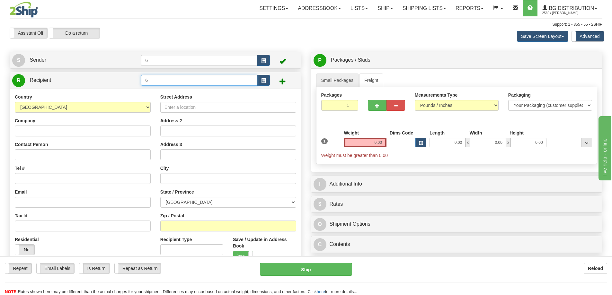
drag, startPoint x: 179, startPoint y: 85, endPoint x: 91, endPoint y: 95, distance: 88.5
click at [91, 95] on div "R Recipient 6" at bounding box center [156, 183] width 292 height 223
type input "4"
type input "0.00"
type input "BURNABY"
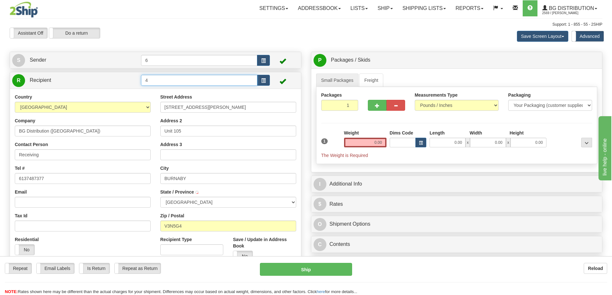
drag, startPoint x: 158, startPoint y: 83, endPoint x: 117, endPoint y: 88, distance: 41.7
click at [117, 88] on div "R Recipient 4" at bounding box center [155, 80] width 291 height 16
type input "5"
drag, startPoint x: 378, startPoint y: 142, endPoint x: 367, endPoint y: 125, distance: 19.9
click at [377, 142] on input "text" at bounding box center [365, 143] width 42 height 10
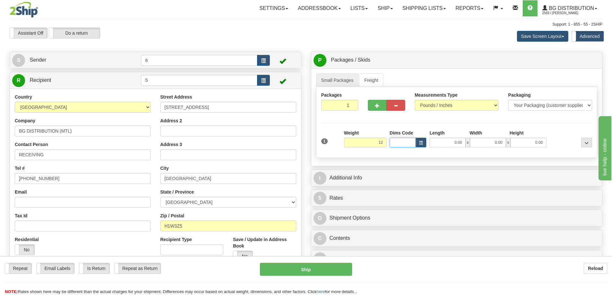
type input "12.00"
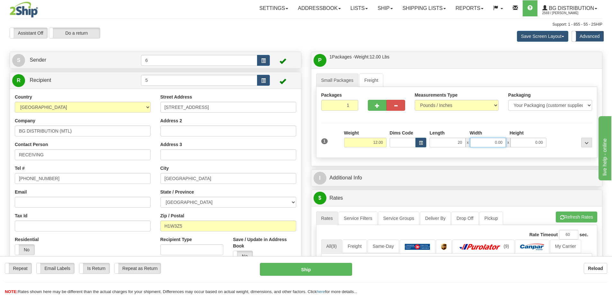
type input "20.00"
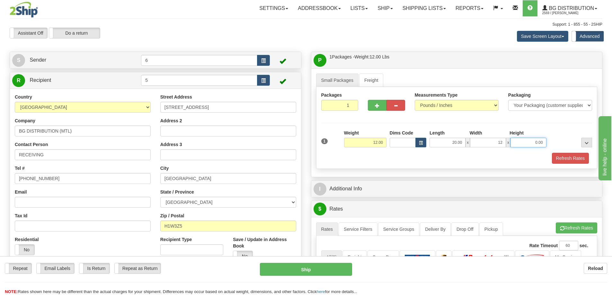
type input "12.00"
type input "6.00"
click at [567, 156] on button "Refresh Rates" at bounding box center [570, 158] width 37 height 11
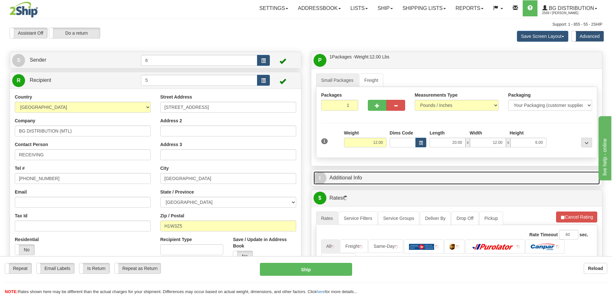
click at [511, 174] on link "I Additional Info" at bounding box center [456, 177] width 286 height 13
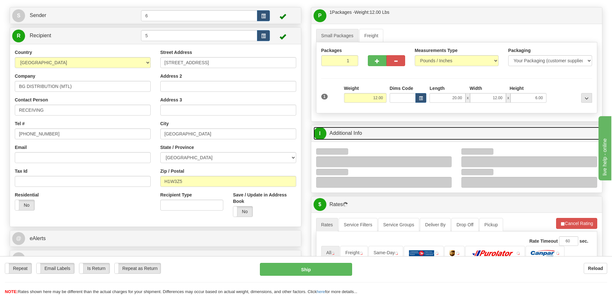
scroll to position [96, 0]
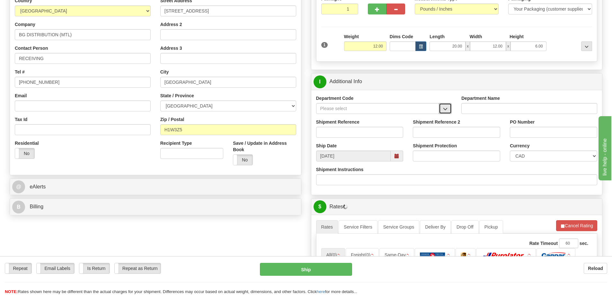
click at [449, 109] on button "button" at bounding box center [445, 108] width 13 height 11
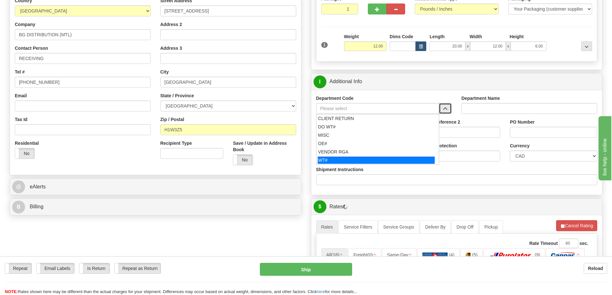
drag, startPoint x: 333, startPoint y: 161, endPoint x: 321, endPoint y: 154, distance: 13.5
click at [333, 161] on div "WT#" at bounding box center [376, 160] width 117 height 7
type input "WT#"
type input "WAREHOUSE TRANSFERS"
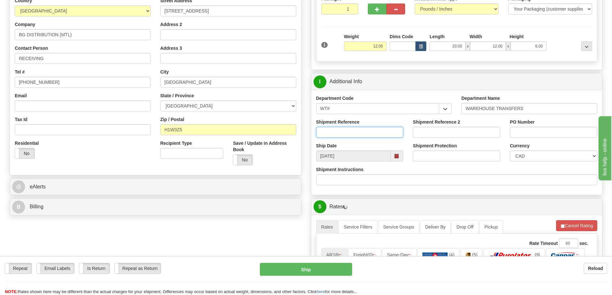
click at [335, 134] on input "Shipment Reference" at bounding box center [359, 132] width 87 height 11
type input "167978-00"
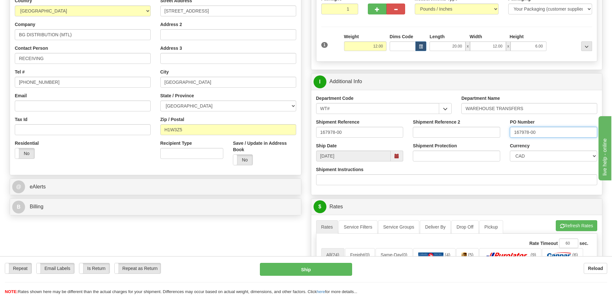
type input "167978-00"
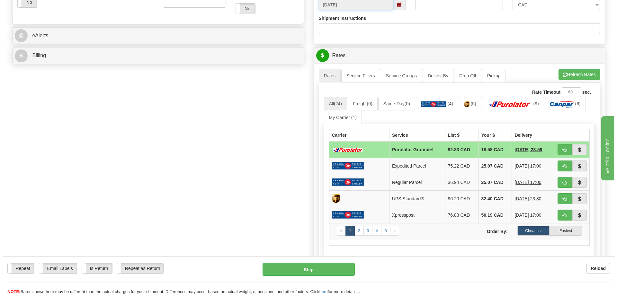
scroll to position [257, 0]
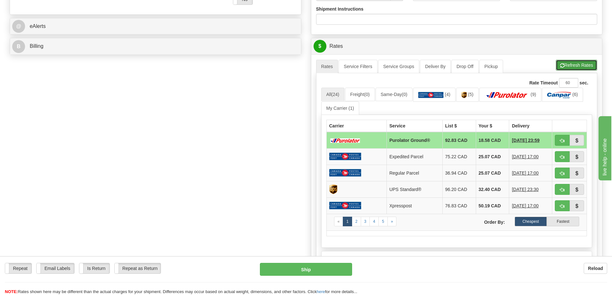
click at [566, 68] on button "Refresh Rates" at bounding box center [576, 65] width 41 height 11
click at [558, 139] on button "button" at bounding box center [562, 140] width 15 height 11
type input "260"
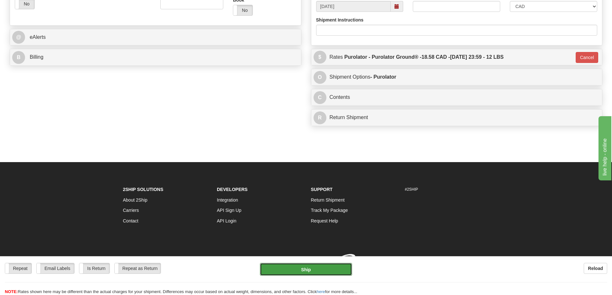
click at [319, 268] on button "Ship" at bounding box center [306, 269] width 92 height 13
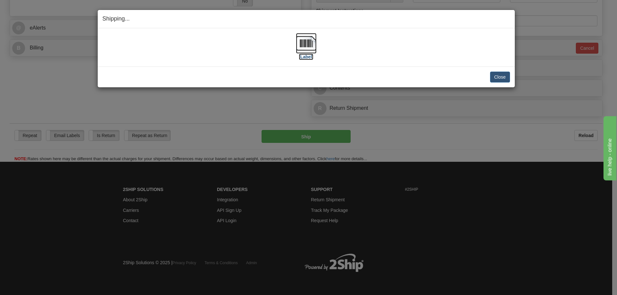
click at [306, 57] on label "[Label]" at bounding box center [306, 57] width 15 height 6
click at [500, 77] on button "Close" at bounding box center [500, 77] width 20 height 11
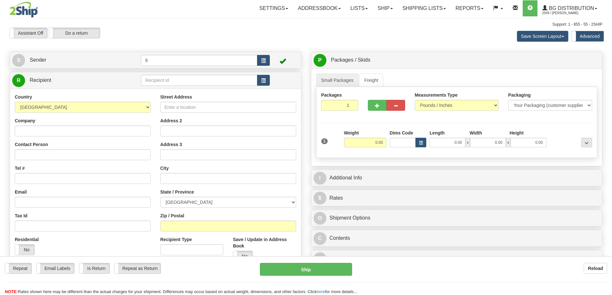
click at [210, 81] on div "Toggle navigation Settings Shipping Preferences Fields Preferences New" at bounding box center [306, 186] width 612 height 372
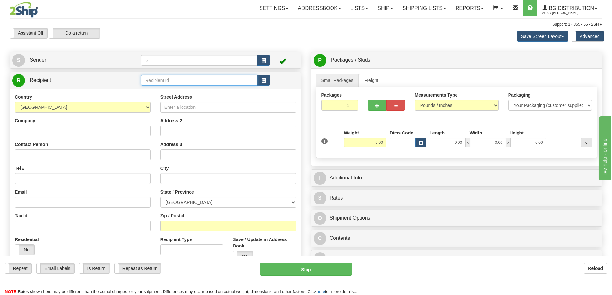
click at [210, 81] on input "text" at bounding box center [199, 80] width 116 height 11
type input "9"
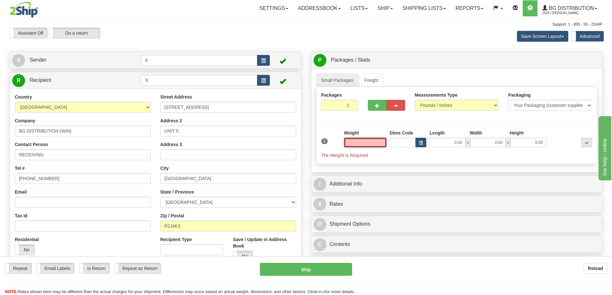
click at [361, 140] on input "text" at bounding box center [365, 143] width 42 height 10
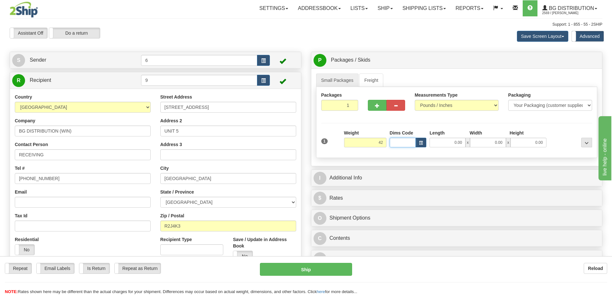
type input "42.00"
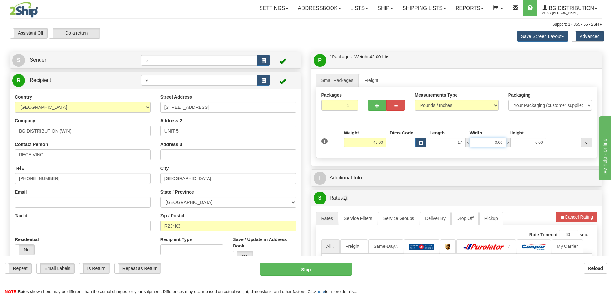
type input "17.00"
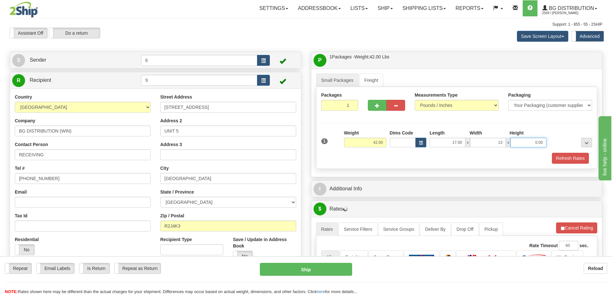
type input "13.00"
type input "11.00"
click at [573, 158] on button "Refresh Rates" at bounding box center [570, 158] width 37 height 11
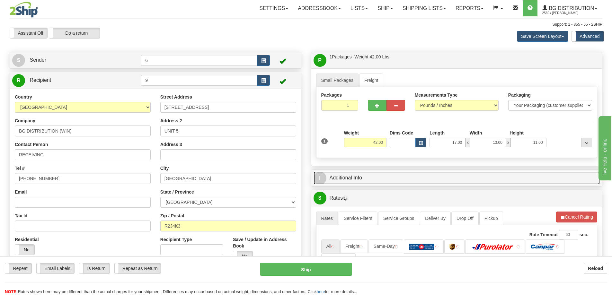
click at [461, 179] on link "I Additional Info" at bounding box center [456, 177] width 286 height 13
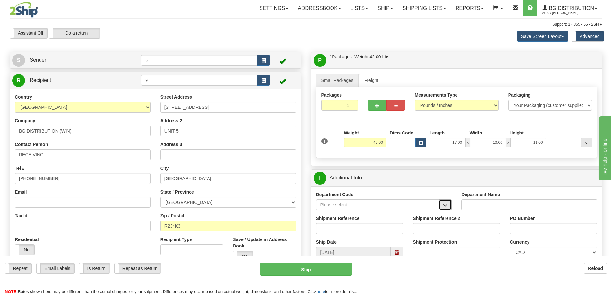
click at [444, 205] on span "button" at bounding box center [445, 205] width 4 height 4
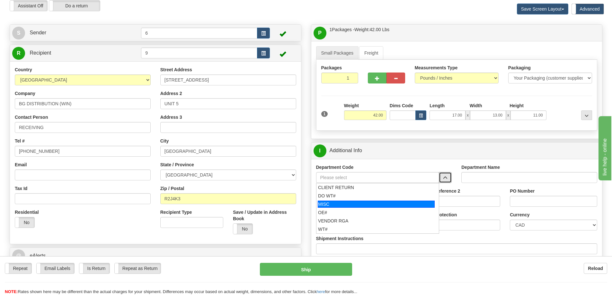
scroll to position [64, 0]
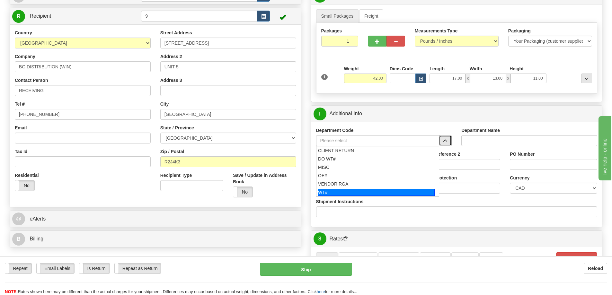
click at [332, 194] on div "WT#" at bounding box center [376, 192] width 117 height 7
type input "WT#"
type input "WAREHOUSE TRANSFERS"
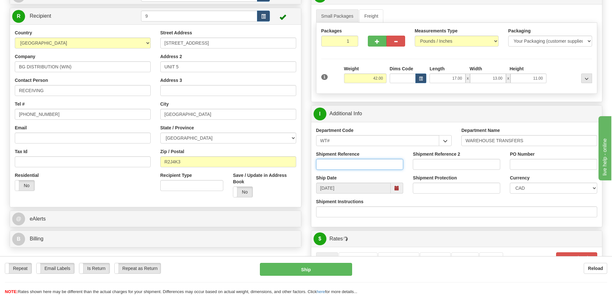
click at [338, 163] on input "Shipment Reference" at bounding box center [359, 164] width 87 height 11
type input "167973 164748"
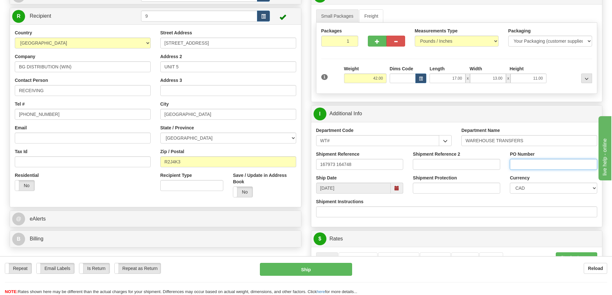
paste input "167973 164748"
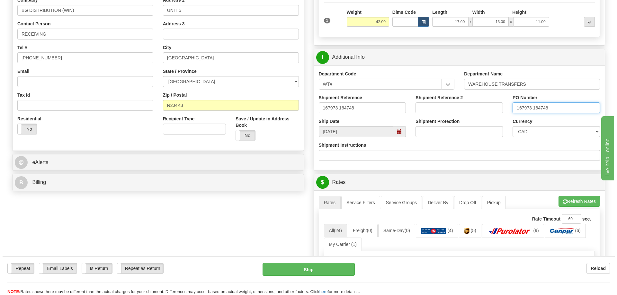
scroll to position [193, 0]
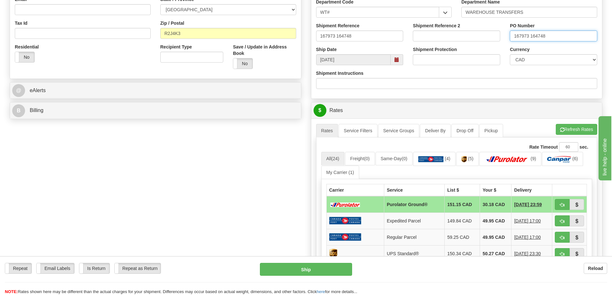
type input "167973 164748"
click at [573, 131] on button "Refresh Rates" at bounding box center [576, 129] width 41 height 11
click at [560, 205] on span "button" at bounding box center [562, 205] width 4 height 4
type input "260"
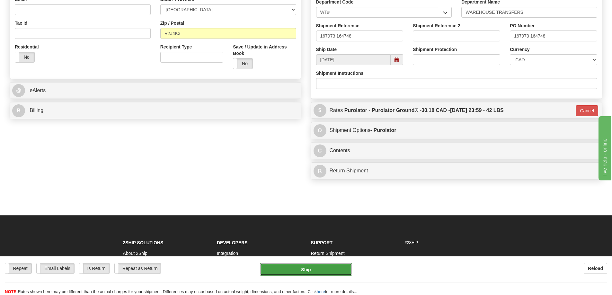
click at [332, 265] on button "Ship" at bounding box center [306, 269] width 92 height 13
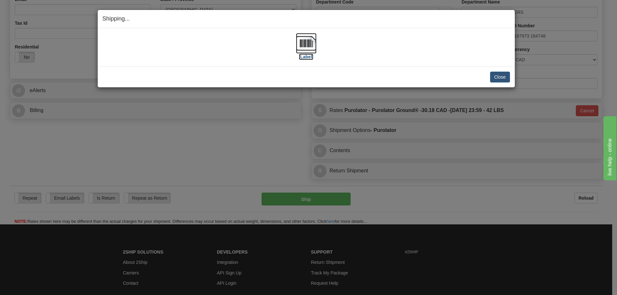
click at [299, 55] on label "[Label]" at bounding box center [306, 57] width 15 height 6
click at [497, 72] on button "Close" at bounding box center [500, 77] width 20 height 11
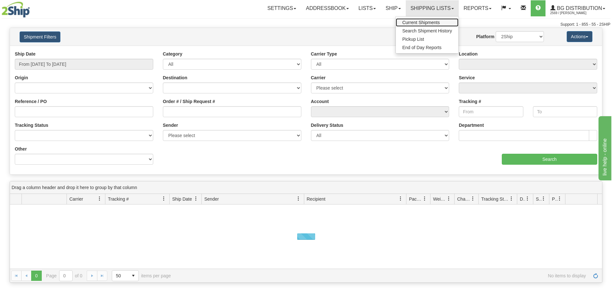
click at [412, 22] on span "Current Shipments" at bounding box center [421, 22] width 38 height 5
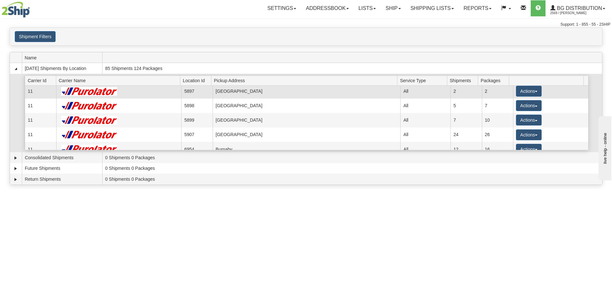
scroll to position [32, 0]
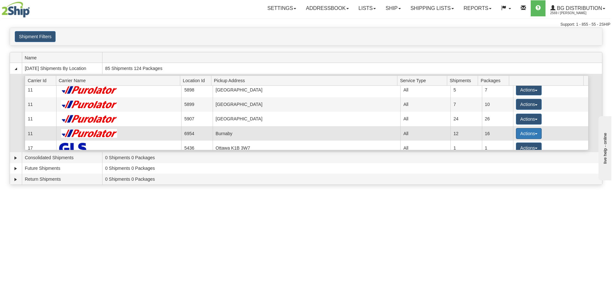
click at [526, 135] on button "Actions" at bounding box center [529, 133] width 26 height 11
click at [510, 146] on span "Details" at bounding box center [504, 145] width 17 height 4
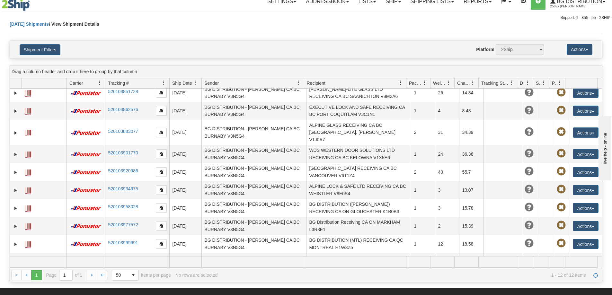
scroll to position [152, 0]
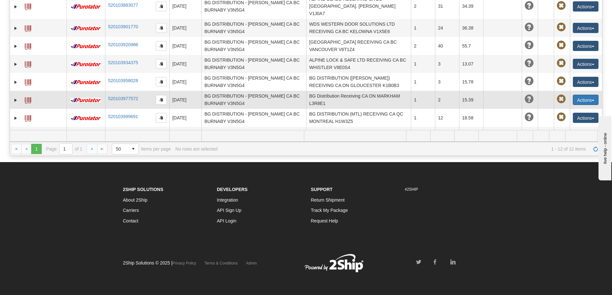
click at [573, 95] on button "Actions" at bounding box center [586, 100] width 26 height 10
click at [564, 108] on link "Edit" at bounding box center [572, 112] width 51 height 8
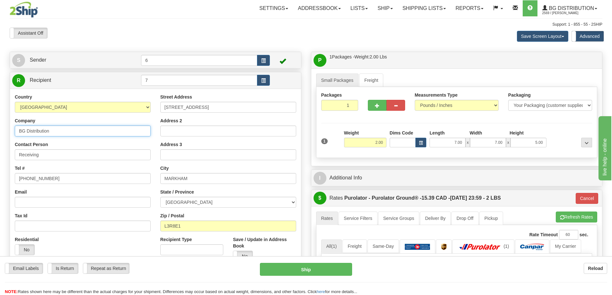
drag, startPoint x: 64, startPoint y: 132, endPoint x: 0, endPoint y: 142, distance: 64.6
click at [0, 142] on html "Training Course Close Toggle navigation Settings Shipping Preferences New Sende…" at bounding box center [306, 147] width 612 height 295
type input "b"
type input "BG DISTRIBUTION - TOR"
drag, startPoint x: 49, startPoint y: 153, endPoint x: -32, endPoint y: 156, distance: 81.9
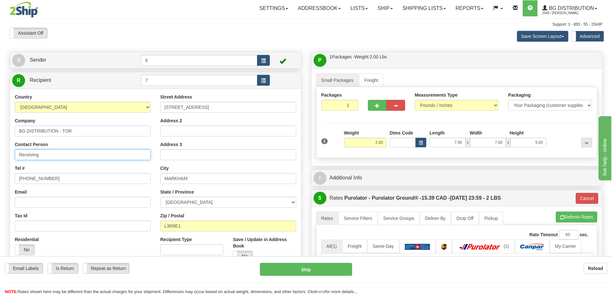
click at [0, 156] on html "Training Course Close Toggle navigation Settings Shipping Preferences New Sende…" at bounding box center [306, 147] width 612 height 295
type input "RECEIVING"
click at [79, 132] on input "BG DISTRIBUTION - TOR" at bounding box center [83, 131] width 136 height 11
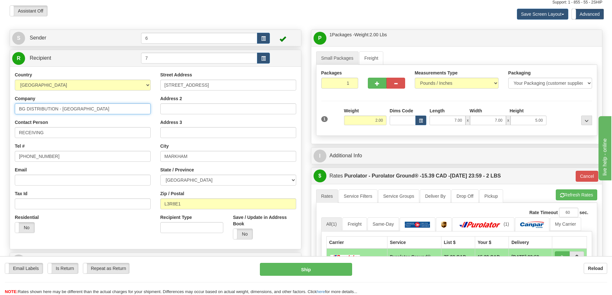
scroll to position [32, 0]
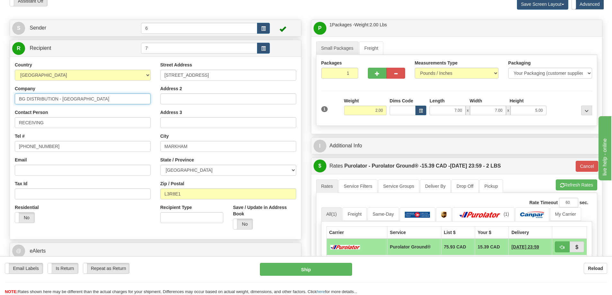
type input "BG DISTRIBUTION - TORONTO"
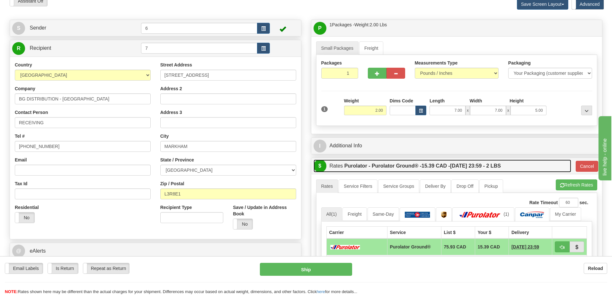
click at [446, 166] on span "15.39 CAD -" at bounding box center [435, 165] width 29 height 5
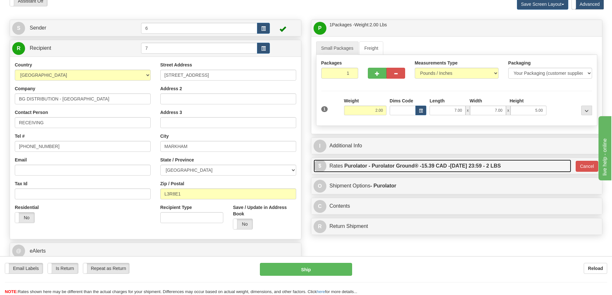
click at [436, 162] on label "Purolator - Purolator Ground® - 15.39 CAD - 10/21/2025 23:59 - 2 LBS" at bounding box center [422, 166] width 156 height 13
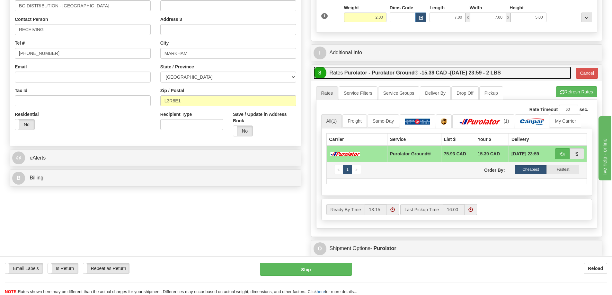
scroll to position [128, 0]
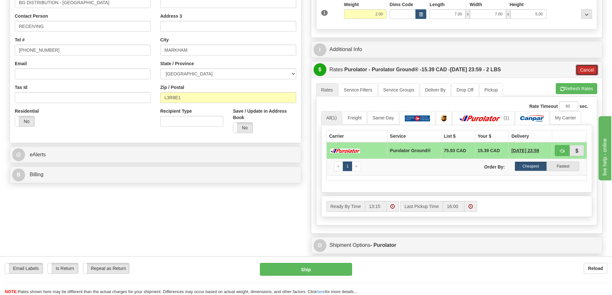
click at [580, 70] on button "Cancel" at bounding box center [586, 70] width 22 height 11
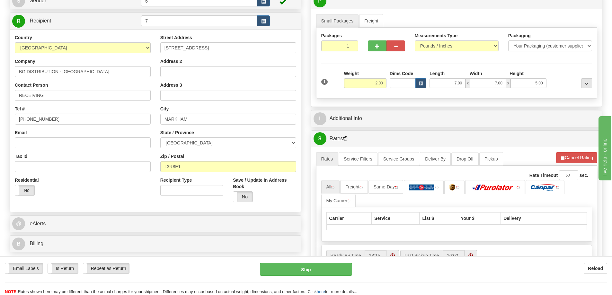
scroll to position [0, 0]
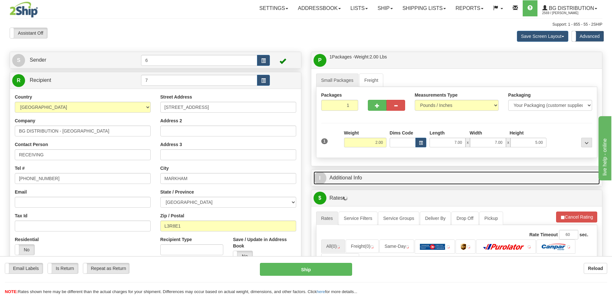
click at [377, 178] on link "I Additional Info" at bounding box center [456, 177] width 286 height 13
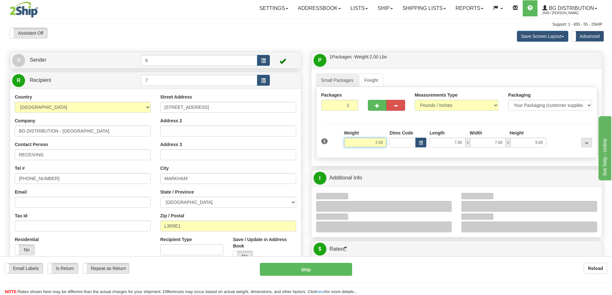
drag, startPoint x: 370, startPoint y: 143, endPoint x: 417, endPoint y: 141, distance: 46.9
click at [417, 141] on div "1 Weight 2.00 Dims Code 7.00" at bounding box center [457, 141] width 274 height 23
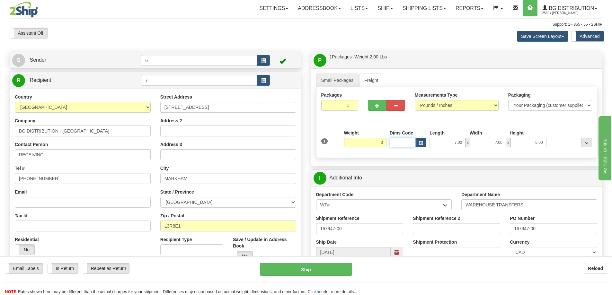
type input "3.00"
click at [355, 233] on input "167947-00" at bounding box center [359, 228] width 87 height 11
type input "167947-00 168022-00"
paste input "168022-00"
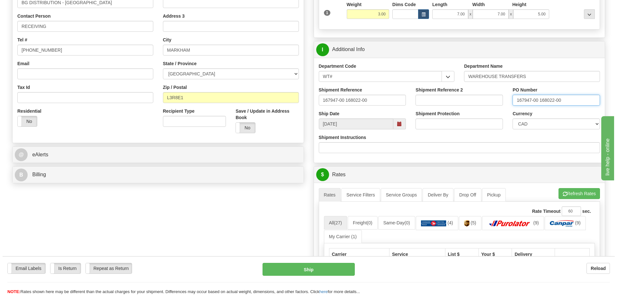
scroll to position [193, 0]
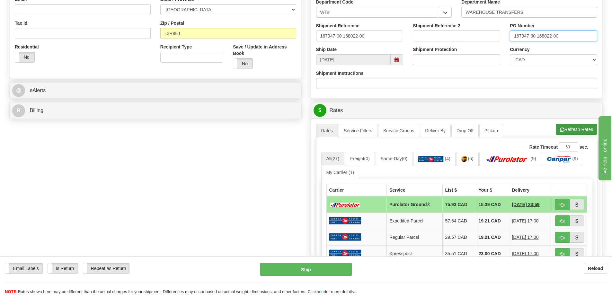
type input "167947-00 168022-00"
click at [569, 129] on button "Refresh Rates" at bounding box center [576, 129] width 41 height 11
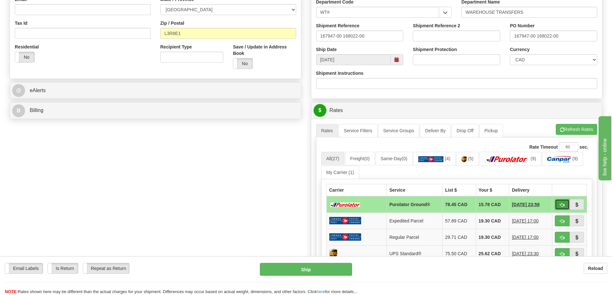
click at [561, 205] on span "button" at bounding box center [562, 205] width 4 height 4
type input "260"
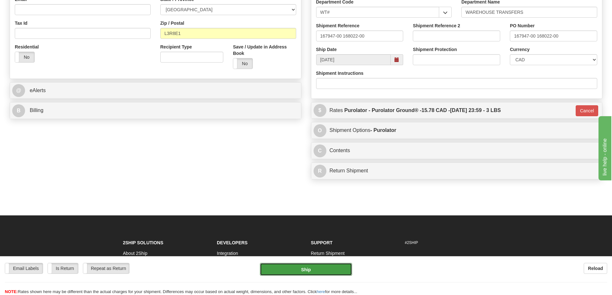
click at [295, 270] on button "Ship" at bounding box center [306, 269] width 92 height 13
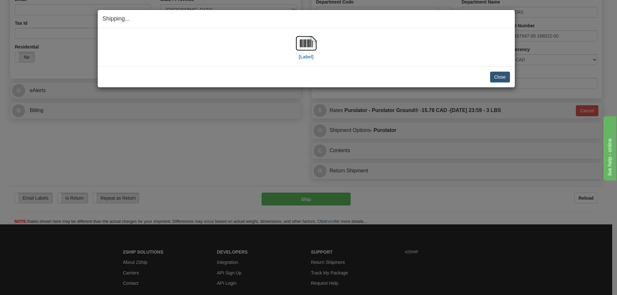
click at [298, 55] on div "[Label]" at bounding box center [306, 47] width 21 height 29
click at [302, 54] on label "[Label]" at bounding box center [306, 57] width 15 height 6
click at [500, 76] on button "Close" at bounding box center [500, 77] width 20 height 11
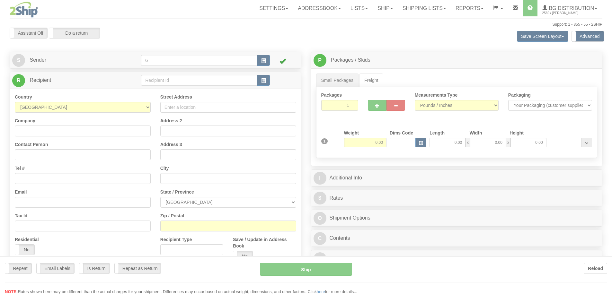
click at [416, 9] on div at bounding box center [306, 147] width 612 height 295
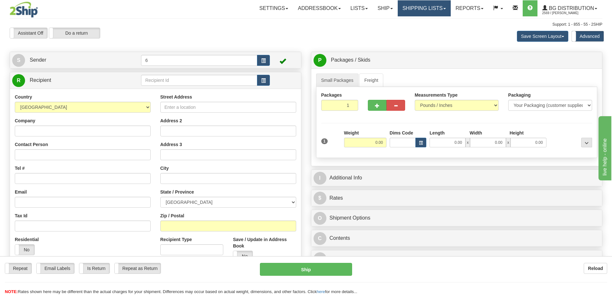
click at [416, 9] on link "Shipping lists" at bounding box center [424, 8] width 53 height 16
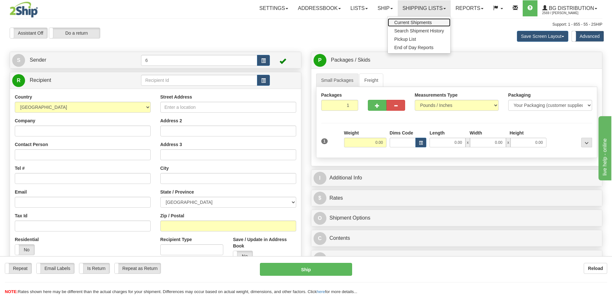
click at [410, 20] on span "Current Shipments" at bounding box center [413, 22] width 38 height 5
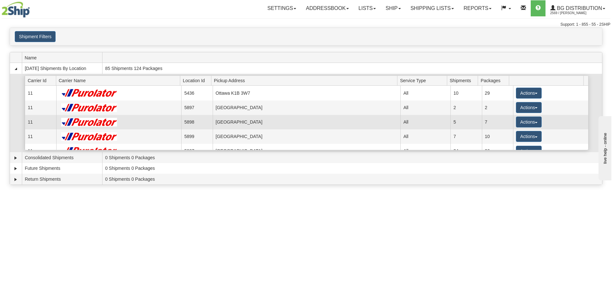
scroll to position [32, 0]
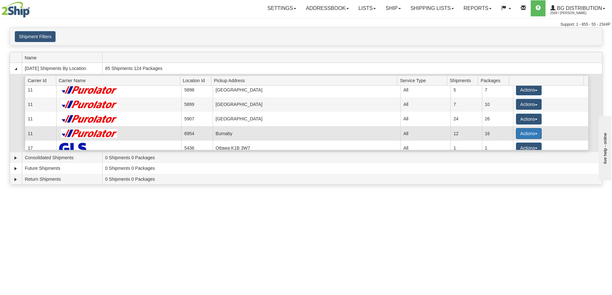
click at [526, 135] on button "Actions" at bounding box center [529, 133] width 26 height 11
click at [518, 146] on link "Details" at bounding box center [515, 146] width 51 height 8
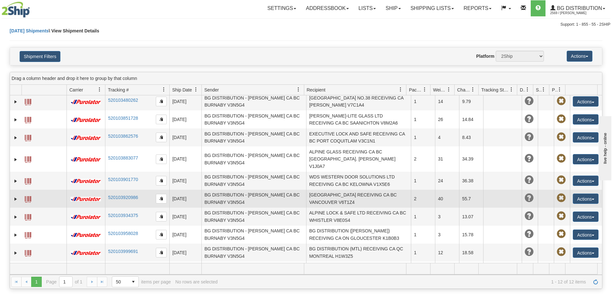
scroll to position [48, 0]
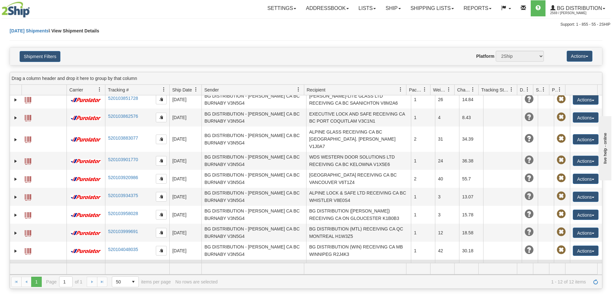
click at [581, 264] on button "Actions" at bounding box center [586, 269] width 26 height 10
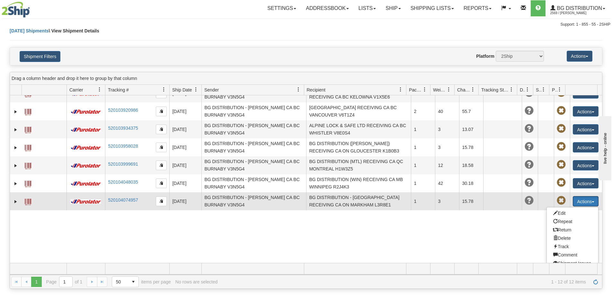
click at [559, 207] on ul "Edit Repeat Return Delete Track Comment Shipment Issues Pickup Re-Print as ZPL" at bounding box center [572, 242] width 52 height 71
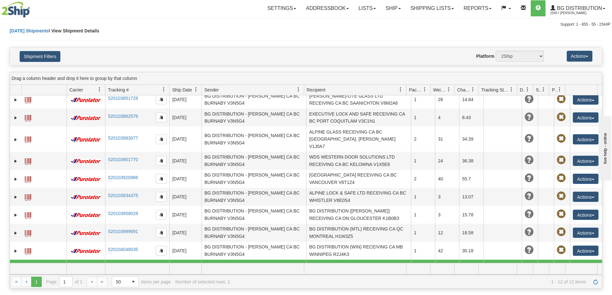
click at [582, 260] on td "Actions Edit Repeat Return Delete Track Comment Shipment Issues Pickup Re-Print…" at bounding box center [586, 269] width 32 height 18
click at [582, 264] on button "Actions" at bounding box center [586, 269] width 26 height 10
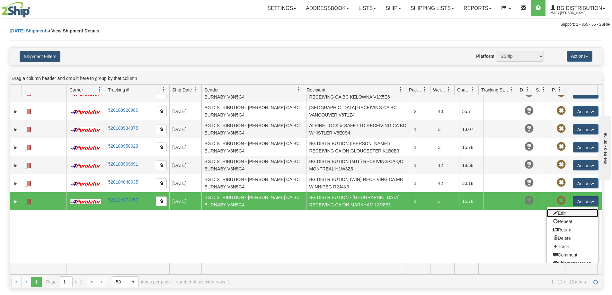
click at [563, 209] on link "Edit" at bounding box center [572, 213] width 51 height 8
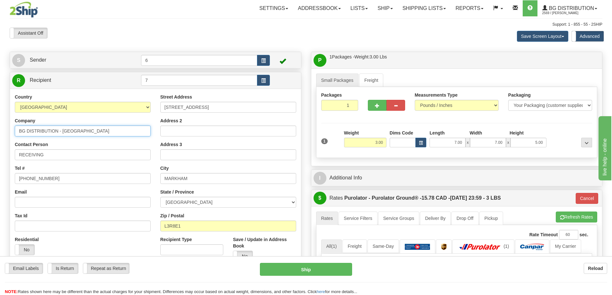
click at [61, 132] on input "BG DISTRIBUTION - [GEOGRAPHIC_DATA]" at bounding box center [83, 131] width 136 height 11
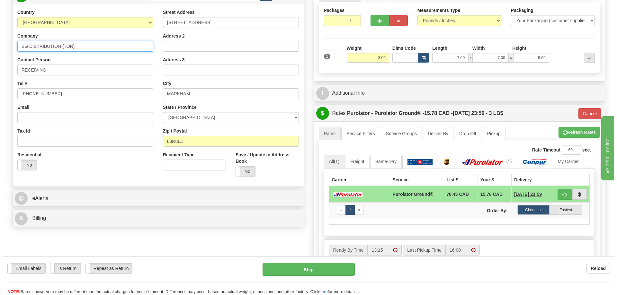
scroll to position [128, 0]
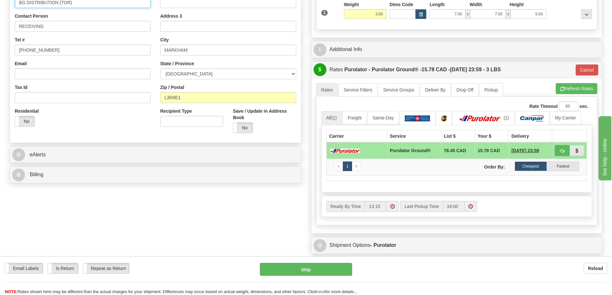
type input "BG DISTRIBUTION (TOR)"
click at [251, 122] on div "Save / Update in Address Book Yes No" at bounding box center [264, 120] width 63 height 25
click at [244, 133] on label "No" at bounding box center [242, 128] width 19 height 10
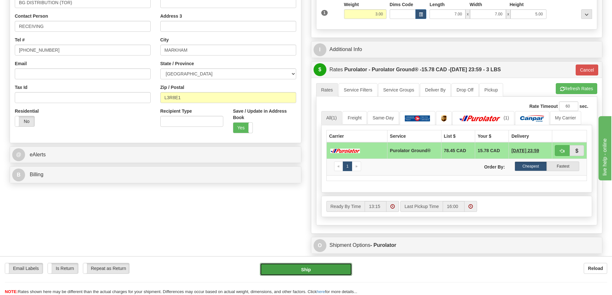
click at [298, 269] on button "Ship" at bounding box center [306, 269] width 92 height 13
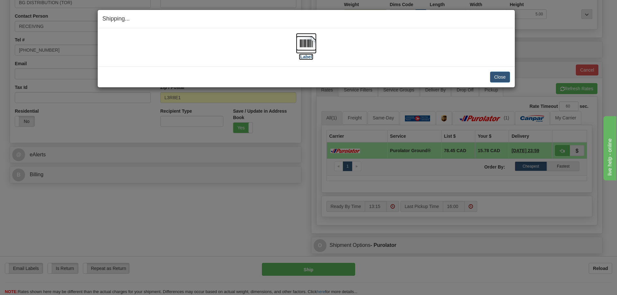
click at [311, 56] on label "[Label]" at bounding box center [306, 57] width 15 height 6
click at [492, 72] on button "Close" at bounding box center [500, 77] width 20 height 11
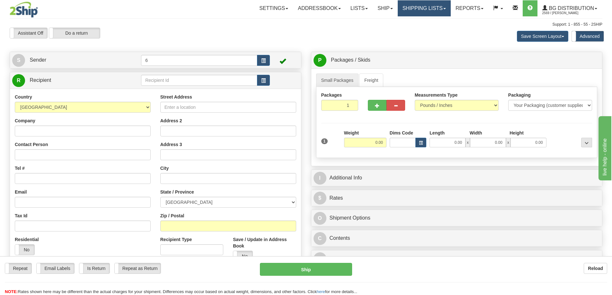
click at [406, 5] on link "Shipping lists" at bounding box center [424, 8] width 53 height 16
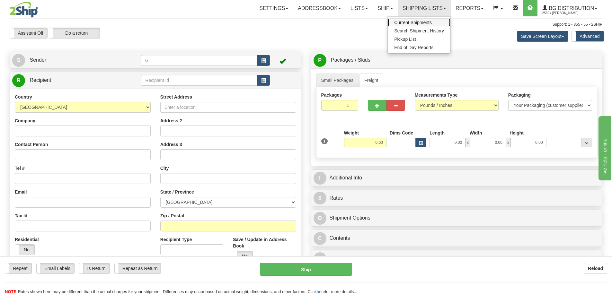
click at [416, 20] on link "Current Shipments" at bounding box center [419, 22] width 63 height 8
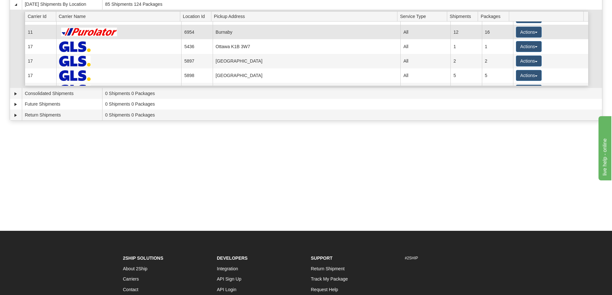
scroll to position [32, 0]
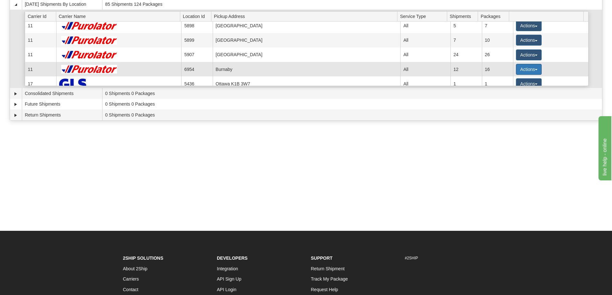
click at [530, 68] on button "Actions" at bounding box center [529, 69] width 26 height 11
click at [512, 81] on span "Details" at bounding box center [504, 81] width 17 height 4
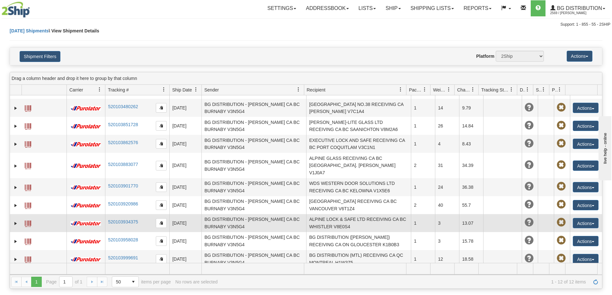
scroll to position [48, 0]
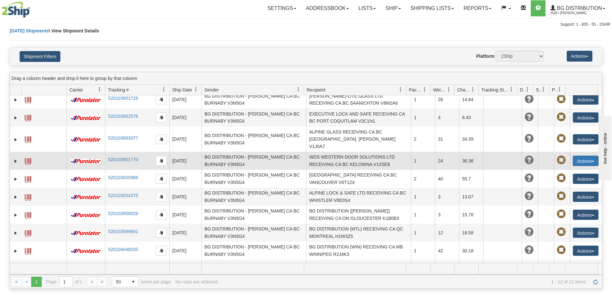
click at [577, 156] on button "Actions" at bounding box center [586, 161] width 26 height 10
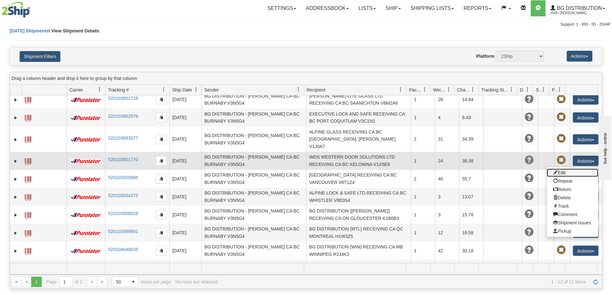
drag, startPoint x: 561, startPoint y: 159, endPoint x: 554, endPoint y: 160, distance: 6.8
click at [561, 169] on link "Edit" at bounding box center [572, 173] width 51 height 8
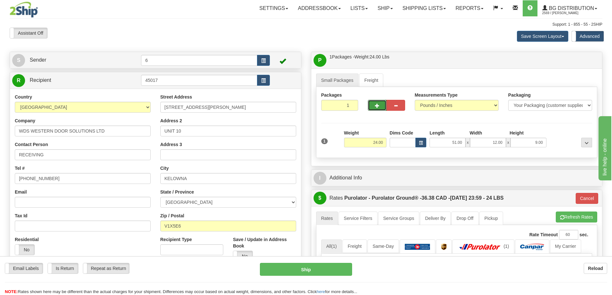
drag, startPoint x: 377, startPoint y: 108, endPoint x: 376, endPoint y: 112, distance: 3.9
click at [376, 108] on span "button" at bounding box center [377, 106] width 4 height 4
radio input "true"
type input "2"
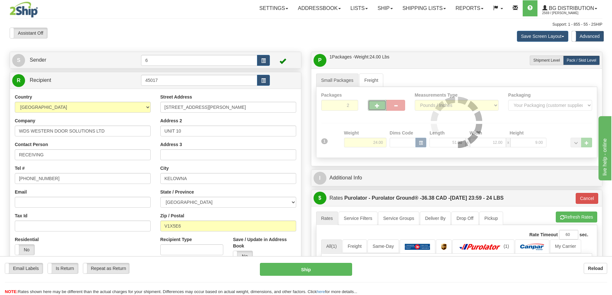
type input "260"
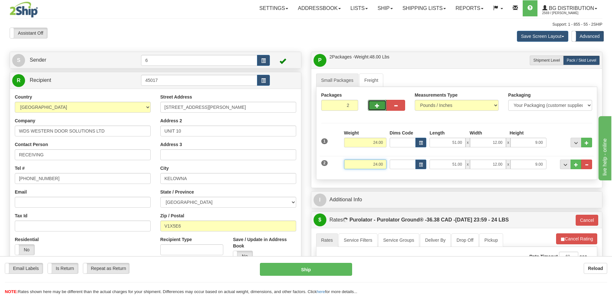
drag, startPoint x: 362, startPoint y: 169, endPoint x: 440, endPoint y: 158, distance: 78.2
click at [440, 158] on div "2 Weight 24.00 Dims Code Length Width Height" at bounding box center [457, 164] width 274 height 22
type input "17.00"
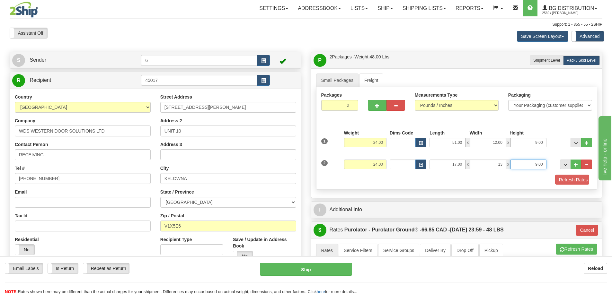
type input "13.00"
type input "16.00"
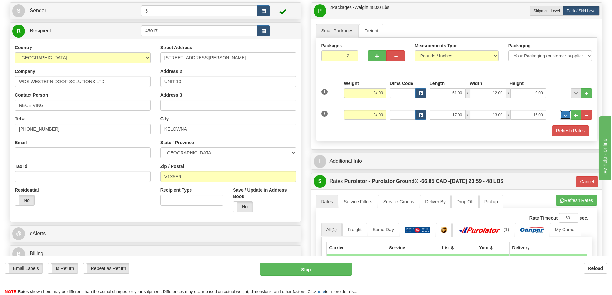
scroll to position [96, 0]
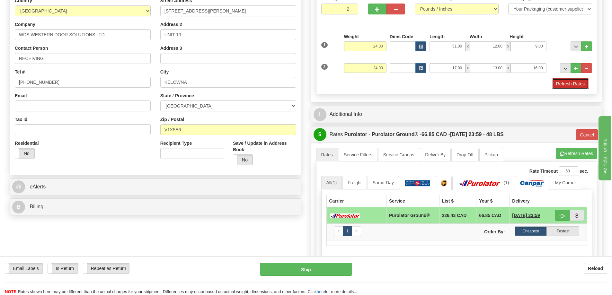
click at [572, 84] on button "Refresh Rates" at bounding box center [570, 83] width 37 height 11
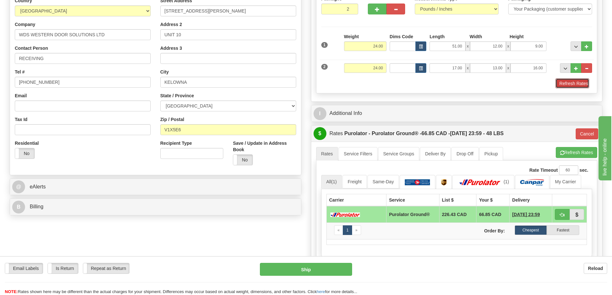
type input "260"
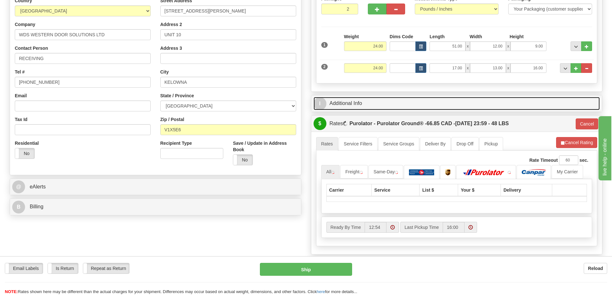
click at [436, 107] on link "I Additional Info" at bounding box center [456, 103] width 286 height 13
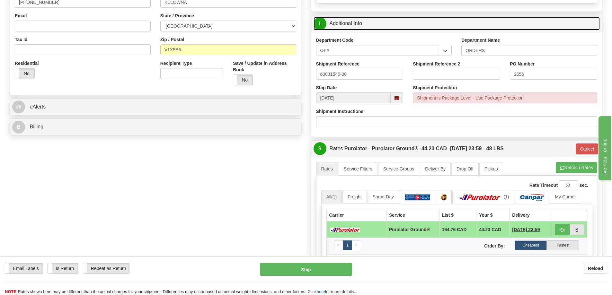
scroll to position [128, 0]
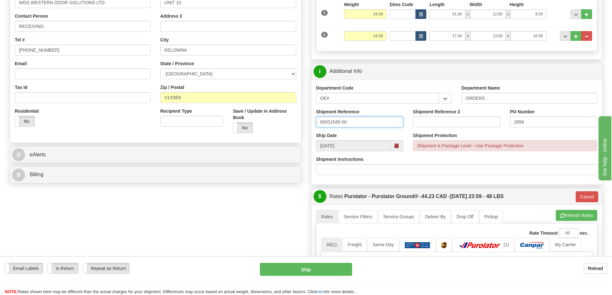
click at [372, 121] on input "60031545-00" at bounding box center [359, 122] width 87 height 11
type input "60031545-00 60033824-00"
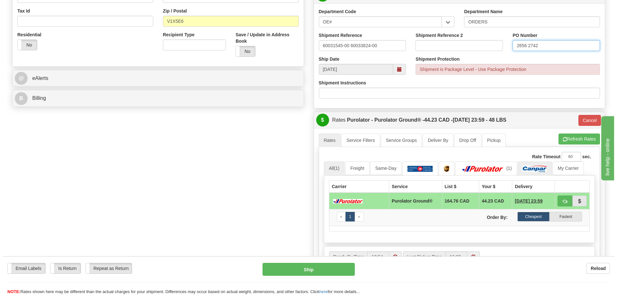
scroll to position [225, 0]
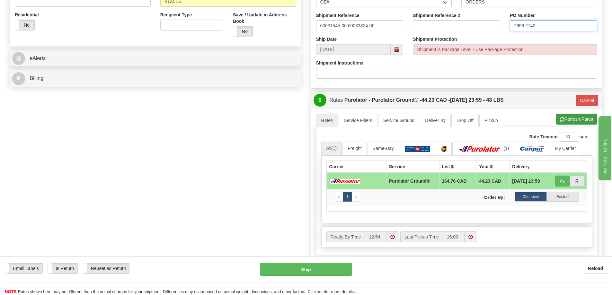
type input "2656 2742"
drag, startPoint x: 564, startPoint y: 118, endPoint x: 427, endPoint y: 101, distance: 138.2
click at [564, 118] on button "Refresh Rates" at bounding box center [576, 119] width 41 height 11
type input "260"
click at [305, 266] on button "Ship" at bounding box center [306, 269] width 92 height 13
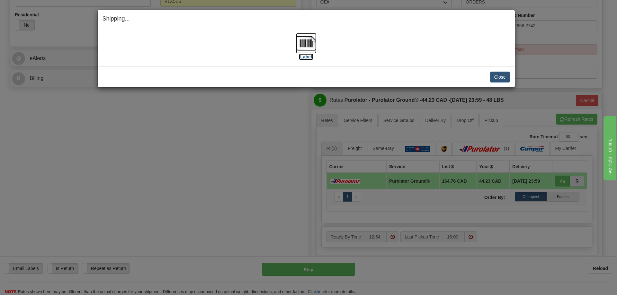
click at [306, 58] on label "[Label]" at bounding box center [306, 57] width 15 height 6
drag, startPoint x: 497, startPoint y: 78, endPoint x: 494, endPoint y: 76, distance: 4.2
click at [497, 78] on button "Close" at bounding box center [500, 77] width 20 height 11
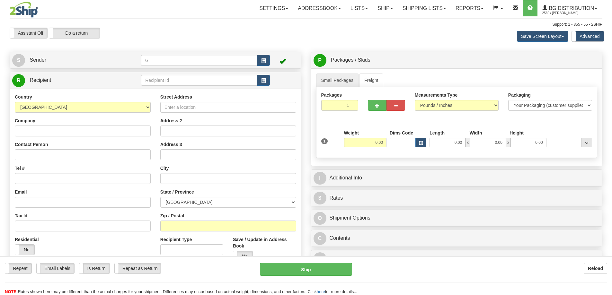
click at [160, 82] on div "Toggle navigation Settings Shipping Preferences Fields Preferences New" at bounding box center [306, 186] width 612 height 372
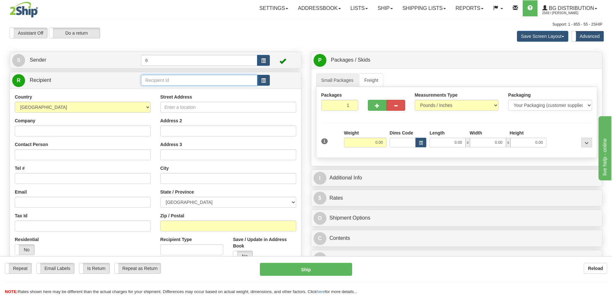
click at [159, 82] on input "text" at bounding box center [199, 80] width 116 height 11
type input "43025"
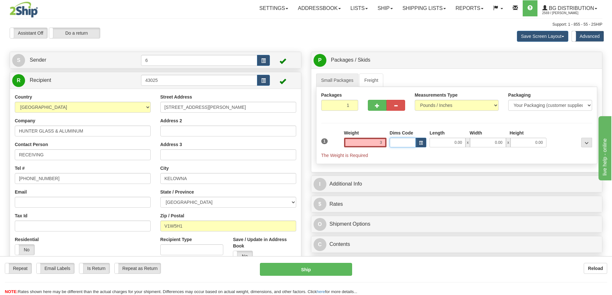
type input "3.00"
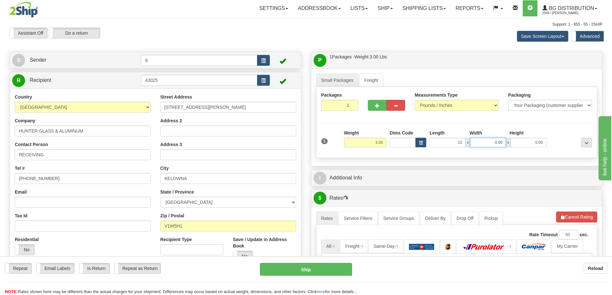
type input "13.00"
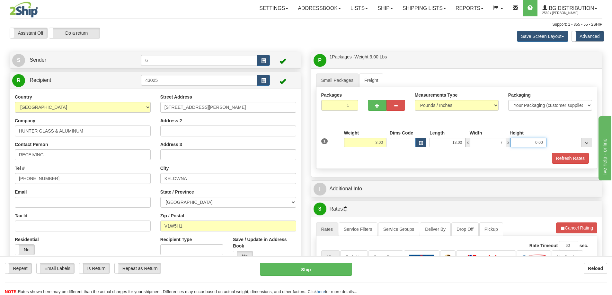
type input "7.00"
click at [571, 156] on button "Refresh Rates" at bounding box center [570, 158] width 37 height 11
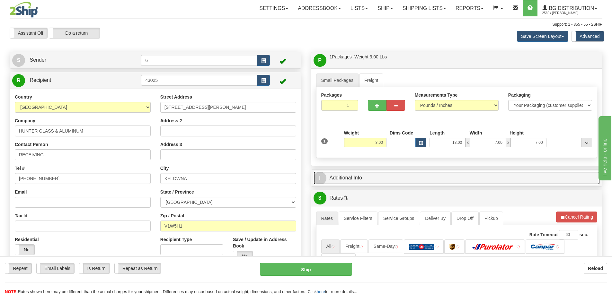
click at [511, 179] on link "I Additional Info" at bounding box center [456, 177] width 286 height 13
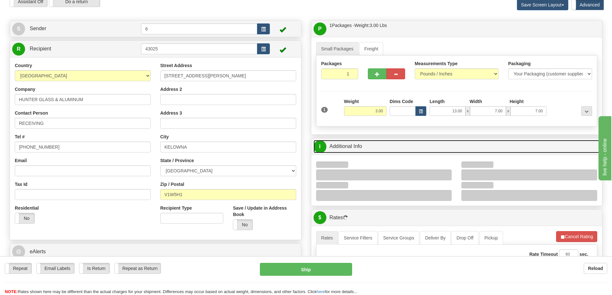
scroll to position [96, 0]
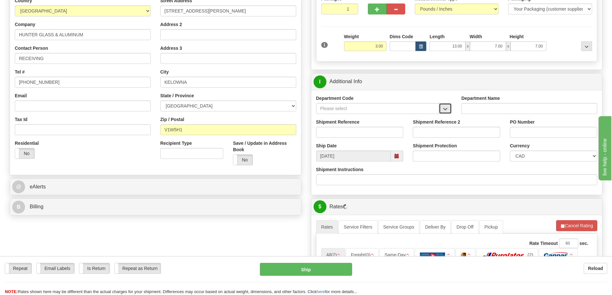
click at [447, 111] on span "button" at bounding box center [445, 109] width 4 height 4
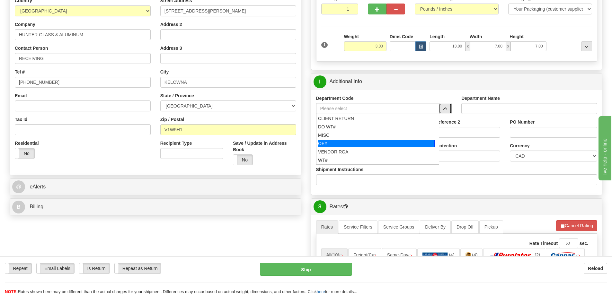
click at [359, 144] on div "OE#" at bounding box center [376, 143] width 117 height 7
type input "OE#"
type input "ORDERS"
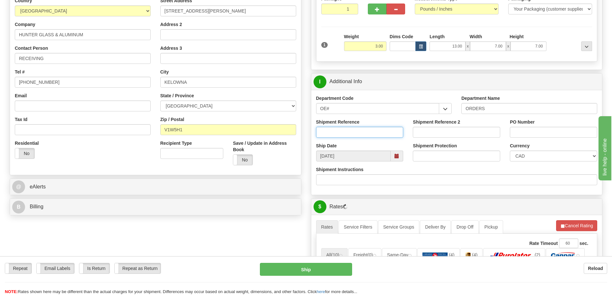
click at [359, 136] on input "Shipment Reference" at bounding box center [359, 132] width 87 height 11
type input "60033225-00"
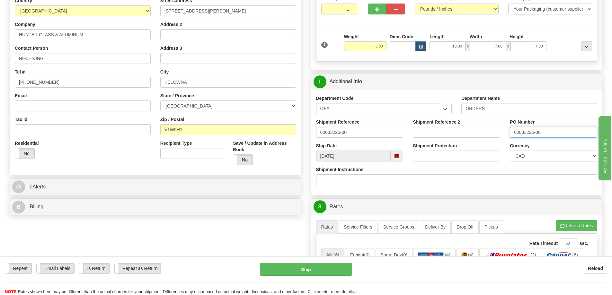
type input "60033225-00"
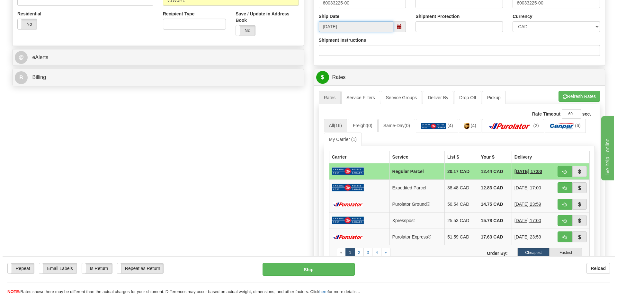
scroll to position [257, 0]
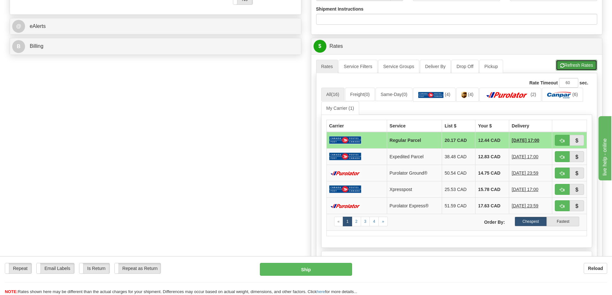
click at [566, 66] on button "Refresh Rates" at bounding box center [576, 65] width 41 height 11
click at [571, 176] on button "button" at bounding box center [576, 173] width 15 height 11
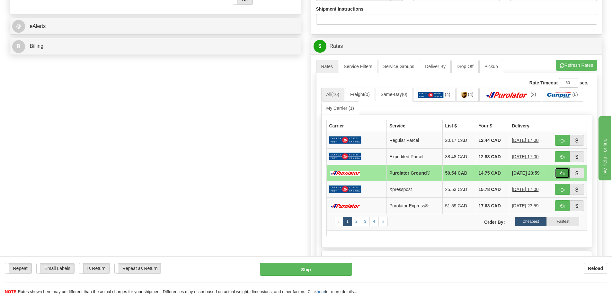
click at [561, 171] on button "button" at bounding box center [562, 173] width 15 height 11
type input "260"
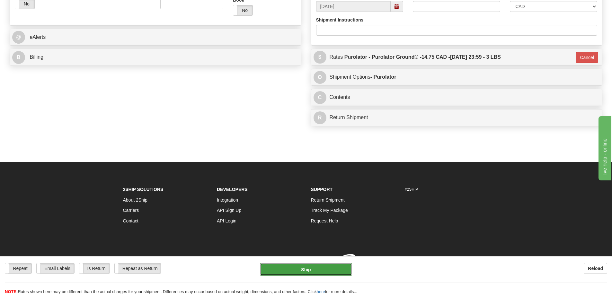
click at [319, 264] on button "Ship" at bounding box center [306, 269] width 92 height 13
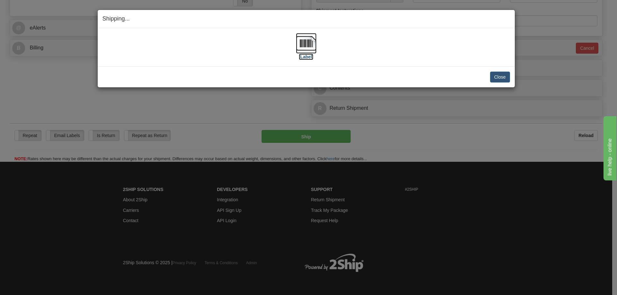
click at [302, 57] on label "[Label]" at bounding box center [306, 57] width 15 height 6
click at [502, 77] on button "Close" at bounding box center [500, 77] width 20 height 11
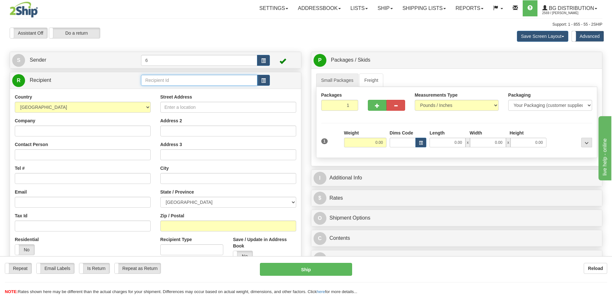
click at [166, 83] on input "text" at bounding box center [199, 80] width 116 height 11
type input "45017"
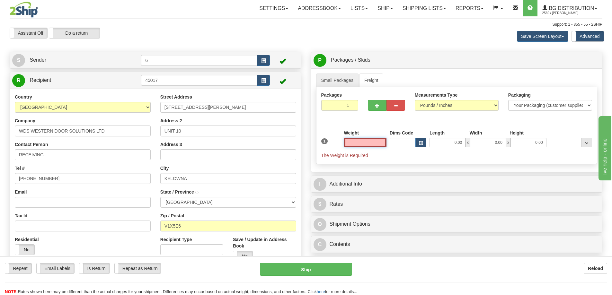
click at [373, 143] on input "text" at bounding box center [365, 143] width 42 height 10
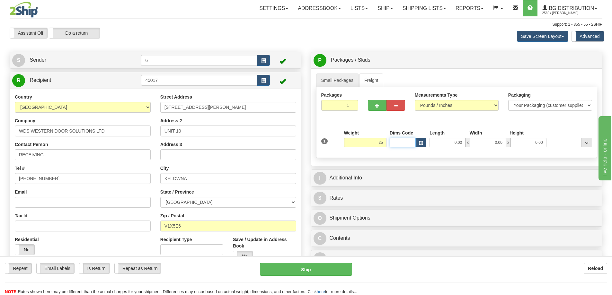
type input "25.00"
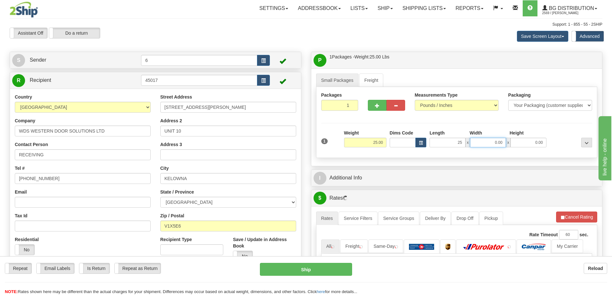
type input "25.00"
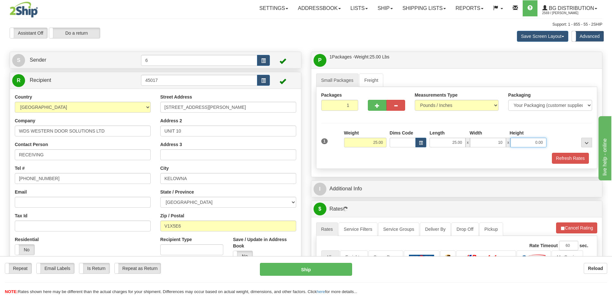
type input "10.00"
type input "5.00"
click at [375, 108] on span "button" at bounding box center [377, 106] width 4 height 4
radio input "true"
type input "2"
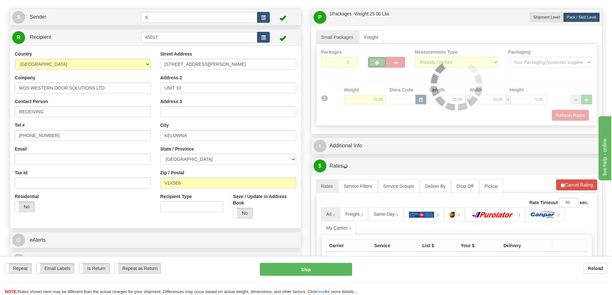
scroll to position [96, 0]
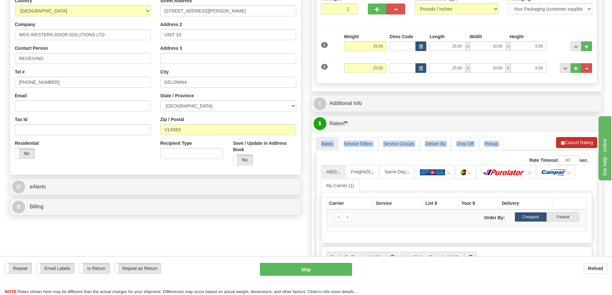
click at [575, 140] on div "A change has been made which could impact your rate estimate. To ensure the est…" at bounding box center [456, 208] width 291 height 152
click at [575, 142] on button "Cancel Rating" at bounding box center [576, 142] width 41 height 11
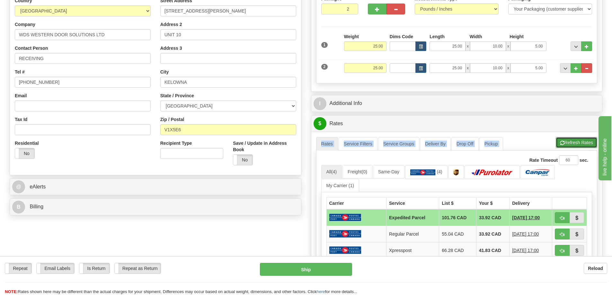
click at [577, 143] on button "Refresh Rates" at bounding box center [576, 142] width 41 height 11
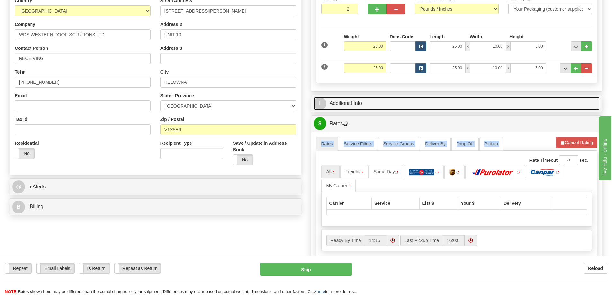
click at [494, 104] on link "I Additional Info" at bounding box center [456, 103] width 286 height 13
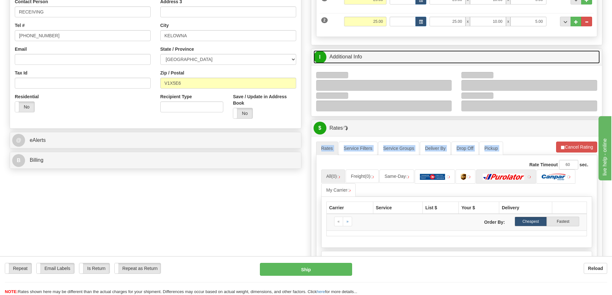
scroll to position [193, 0]
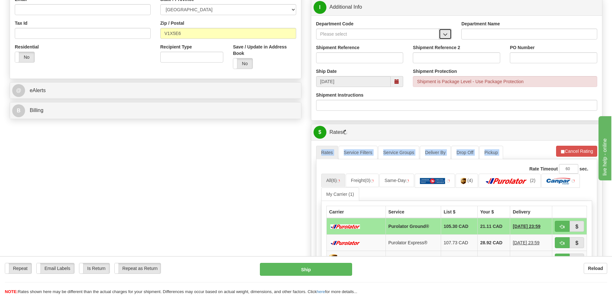
click at [443, 37] on span "button" at bounding box center [445, 34] width 4 height 4
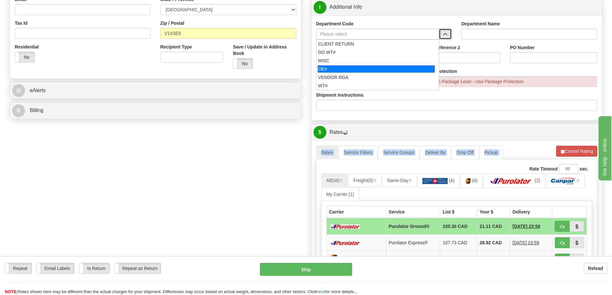
click at [342, 69] on div "OE#" at bounding box center [376, 69] width 117 height 7
type input "OE#"
type input "ORDERS"
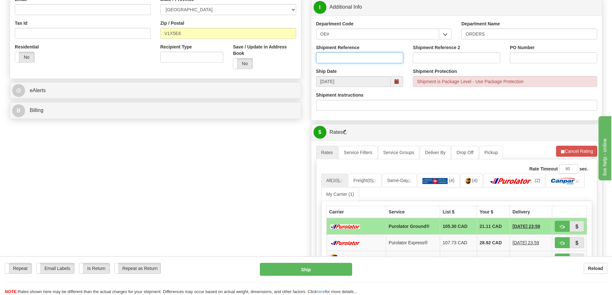
click at [340, 55] on input "Shipment Reference" at bounding box center [359, 57] width 87 height 11
type input "60033710-00"
type input "2734"
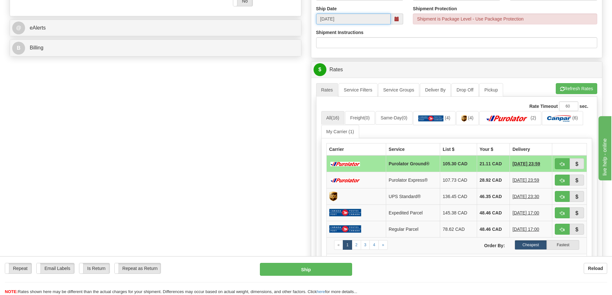
scroll to position [353, 0]
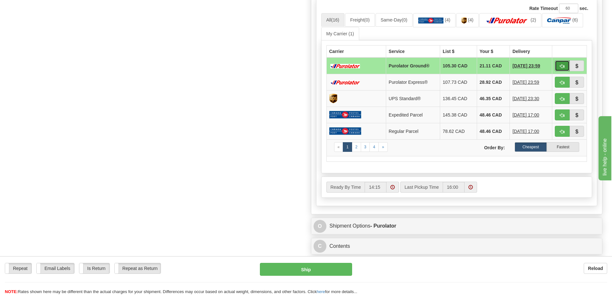
click at [562, 66] on span "button" at bounding box center [562, 66] width 4 height 4
type input "260"
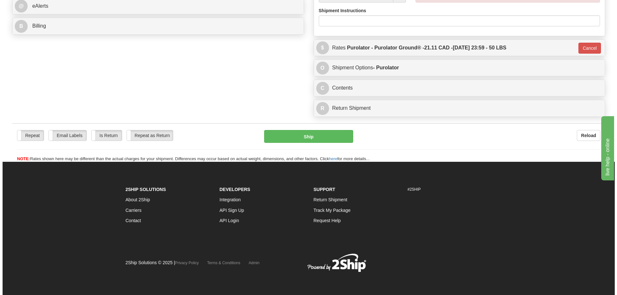
scroll to position [297, 0]
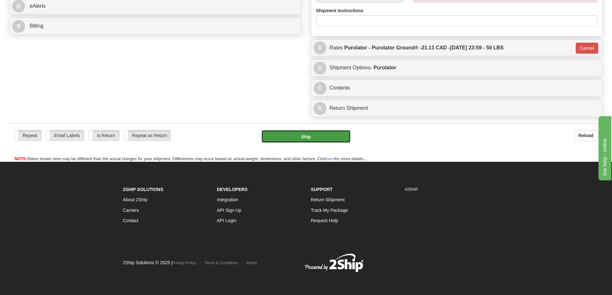
click at [313, 130] on button "Ship" at bounding box center [305, 136] width 89 height 13
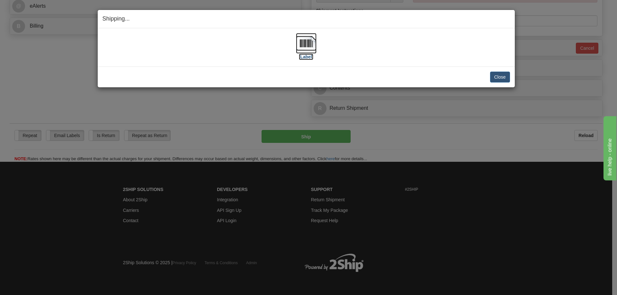
click at [308, 55] on label "[Label]" at bounding box center [306, 57] width 15 height 6
drag, startPoint x: 497, startPoint y: 75, endPoint x: 489, endPoint y: 76, distance: 8.8
click at [495, 75] on button "Close" at bounding box center [500, 77] width 20 height 11
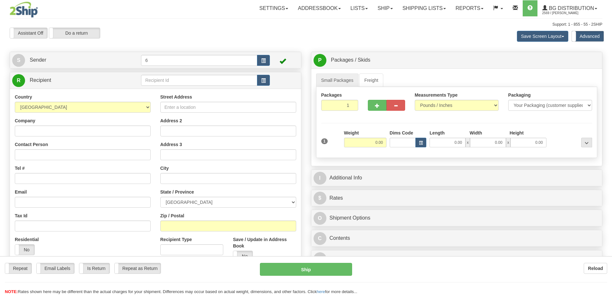
click at [165, 82] on div "Toggle navigation Settings Shipping Preferences Fields Preferences New" at bounding box center [306, 186] width 612 height 372
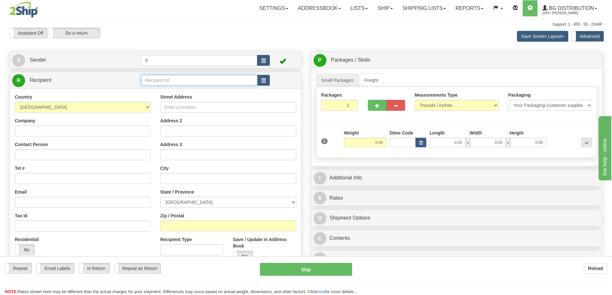
click at [165, 82] on input "text" at bounding box center [199, 80] width 116 height 11
type input "1"
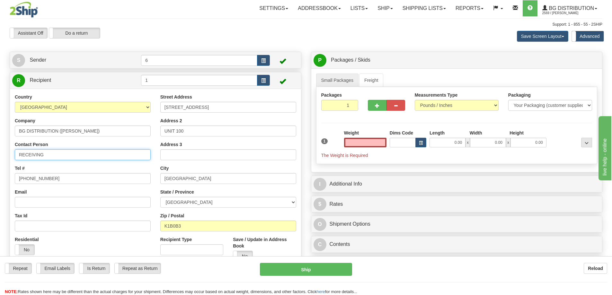
type input "0.00"
drag, startPoint x: 60, startPoint y: 156, endPoint x: -65, endPoint y: 152, distance: 125.0
click at [0, 152] on html "Training Course Close Toggle navigation Settings Shipping Preferences New Sende…" at bounding box center [306, 147] width 612 height 295
type input "ATTN: [PERSON_NAME]"
click at [550, 106] on select "Your Packaging (customer supplied) Envelope (carrier supplied) Pack (carrier su…" at bounding box center [550, 105] width 84 height 11
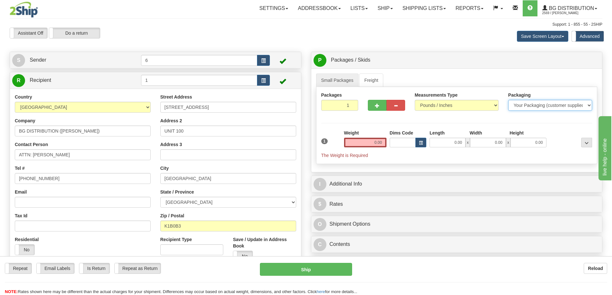
select select "2"
click at [508, 101] on select "Your Packaging (customer supplied) Envelope (carrier supplied) Pack (carrier su…" at bounding box center [550, 105] width 84 height 11
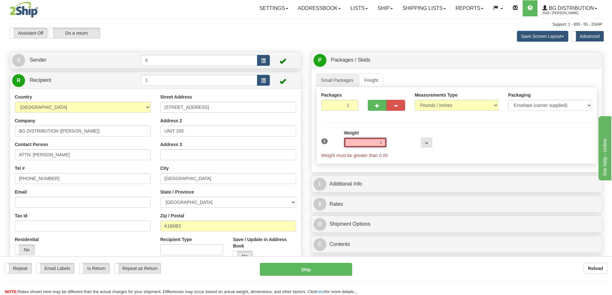
drag, startPoint x: 368, startPoint y: 140, endPoint x: 393, endPoint y: 147, distance: 25.7
click at [395, 144] on div "1 Weight 1 Dims Code Length" at bounding box center [457, 144] width 274 height 29
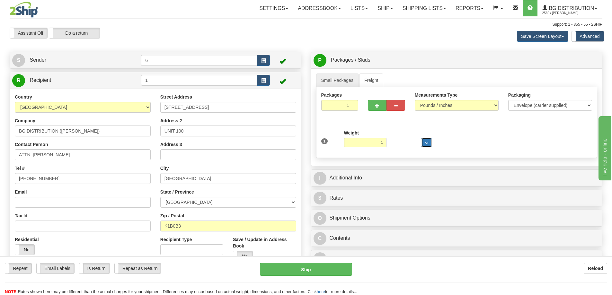
type input "1.00"
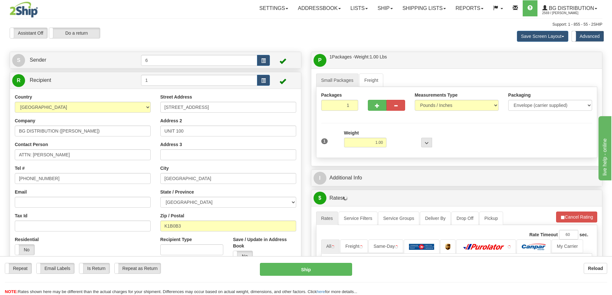
drag, startPoint x: 371, startPoint y: 171, endPoint x: 369, endPoint y: 179, distance: 8.4
click at [371, 171] on div "P Packages / Skids 1 Packages - Weight: 1.00 Lbs 1 Skids - Weight: NaN Lbs Ship…" at bounding box center [456, 222] width 301 height 341
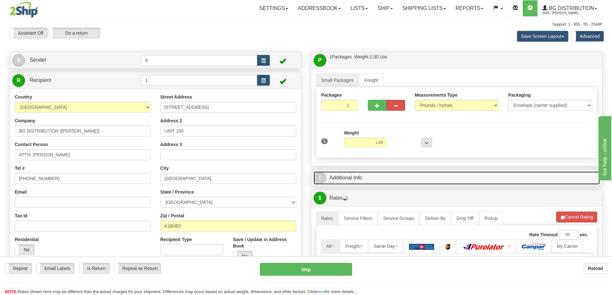
click at [369, 180] on link "I Additional Info" at bounding box center [456, 177] width 286 height 13
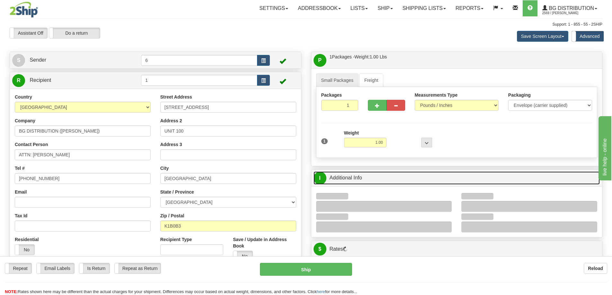
scroll to position [96, 0]
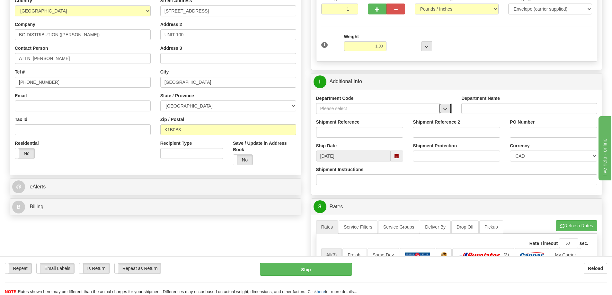
click at [446, 110] on span "button" at bounding box center [445, 109] width 4 height 4
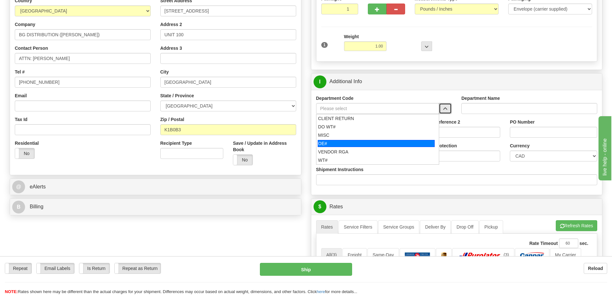
click at [334, 137] on div "MISC" at bounding box center [376, 135] width 116 height 6
type input "MISC"
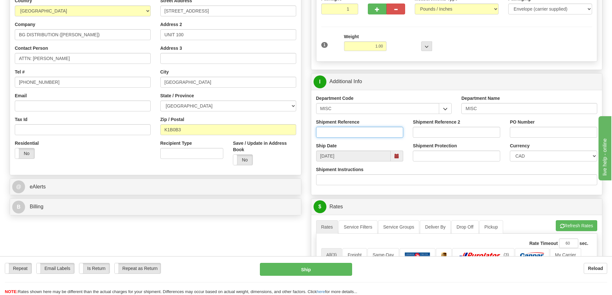
click at [340, 135] on input "Shipment Reference" at bounding box center [359, 132] width 87 height 11
type input "FOR [PERSON_NAME]"
paste input "FOR [PERSON_NAME]"
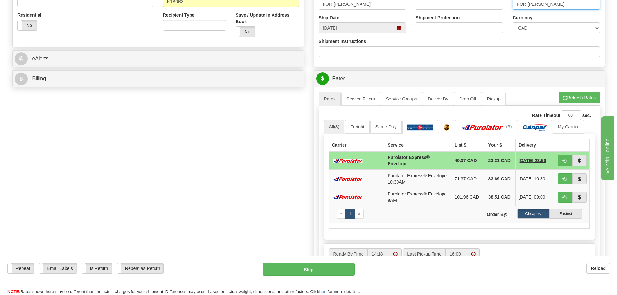
scroll to position [257, 0]
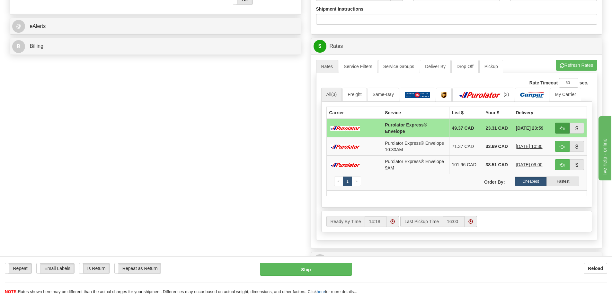
type input "FOR [PERSON_NAME]"
click at [563, 127] on span "button" at bounding box center [562, 129] width 4 height 4
type input "212"
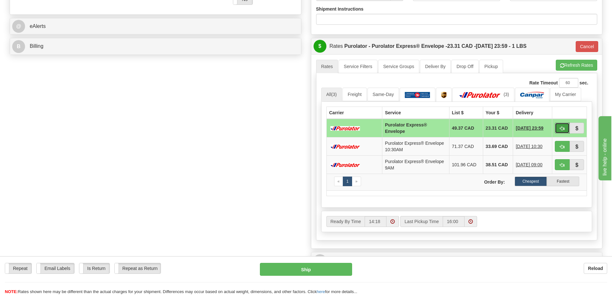
click at [559, 127] on button "button" at bounding box center [562, 128] width 15 height 11
click at [298, 263] on button "Ship" at bounding box center [306, 269] width 92 height 13
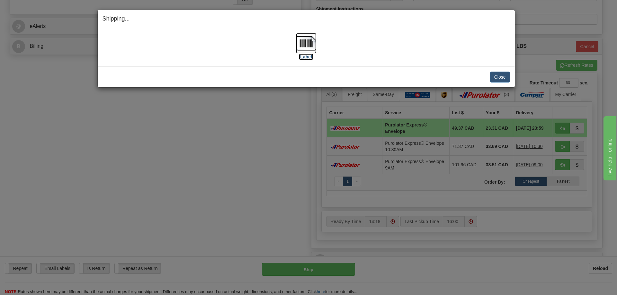
click at [309, 57] on label "[Label]" at bounding box center [306, 57] width 15 height 6
